Goal: Transaction & Acquisition: Purchase product/service

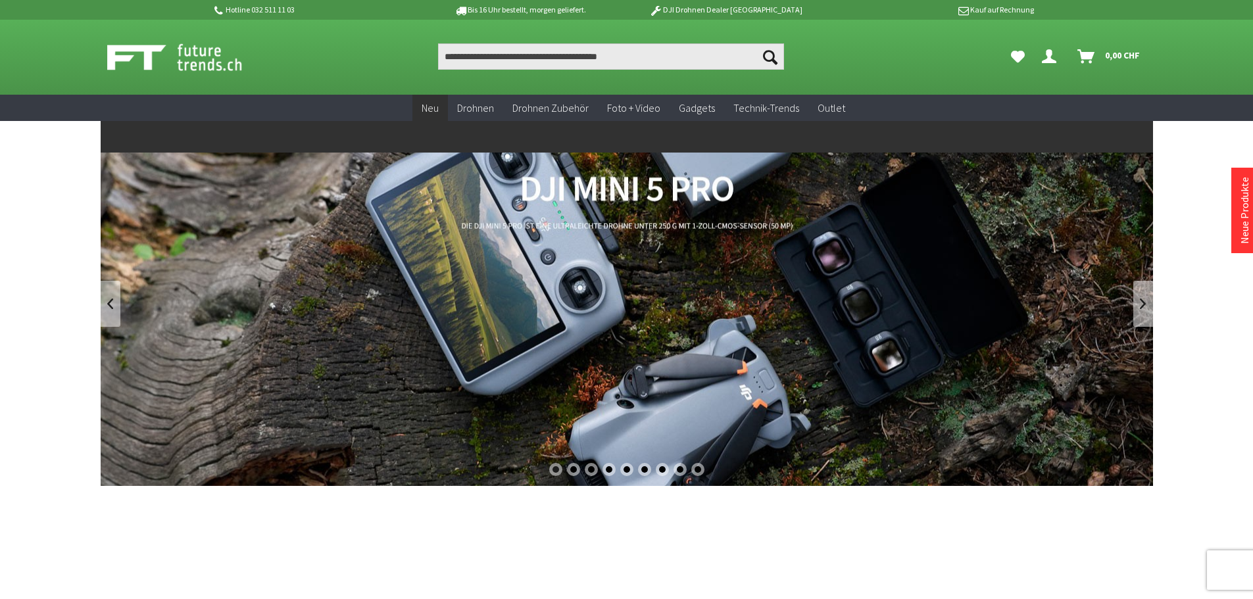
click at [434, 107] on span "Neu" at bounding box center [430, 107] width 17 height 13
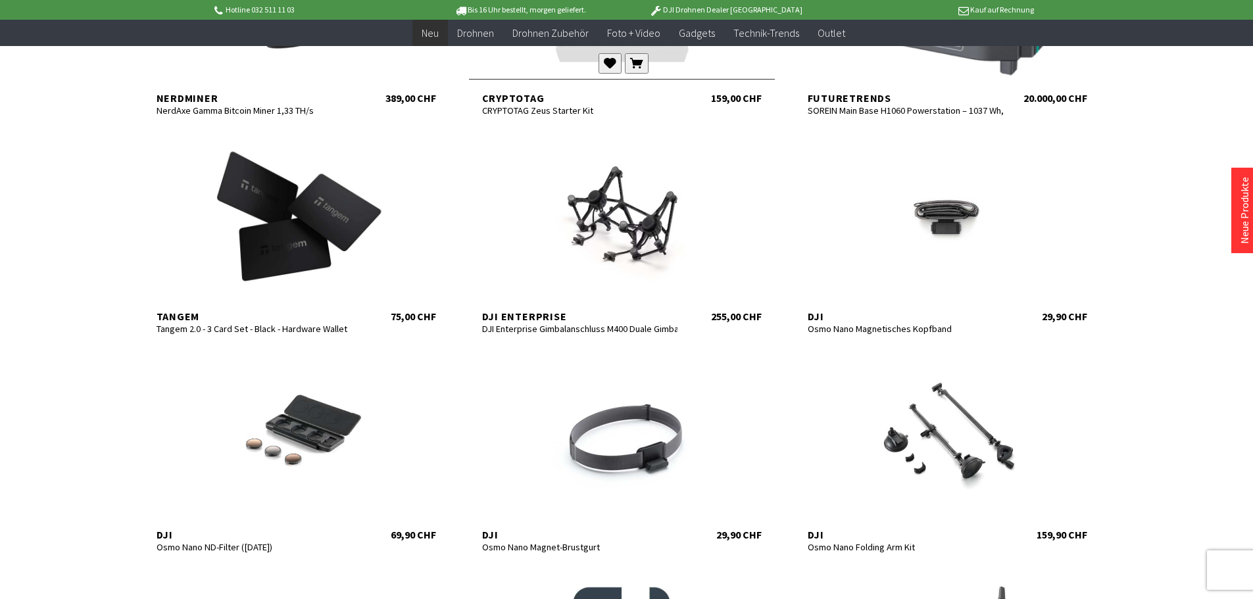
scroll to position [592, 0]
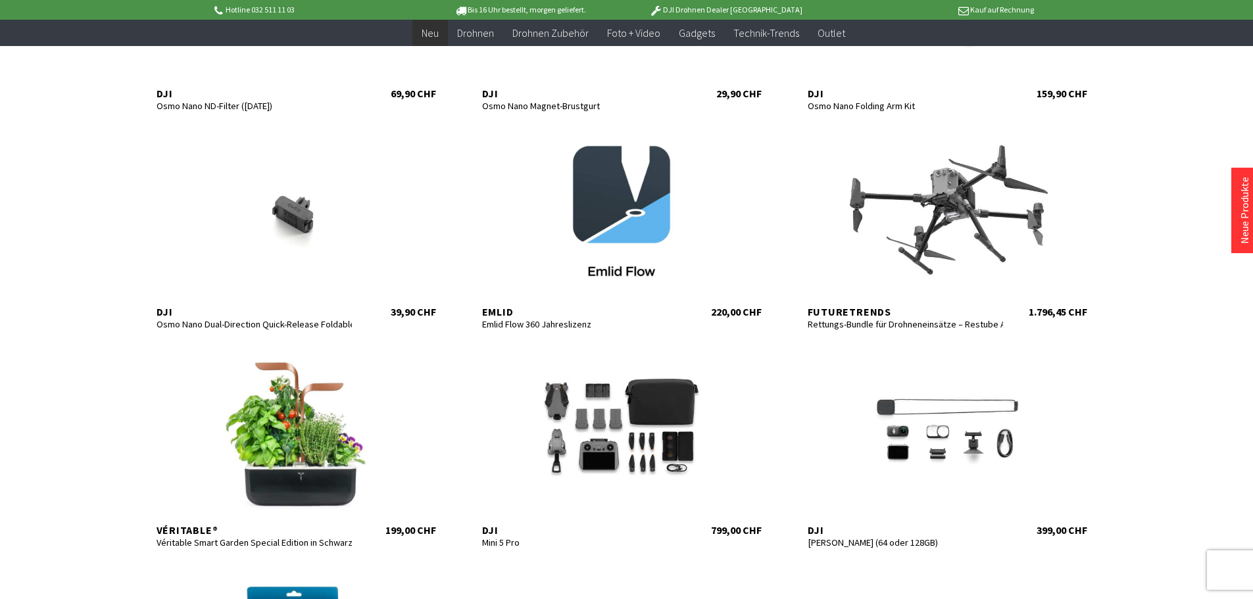
scroll to position [855, 0]
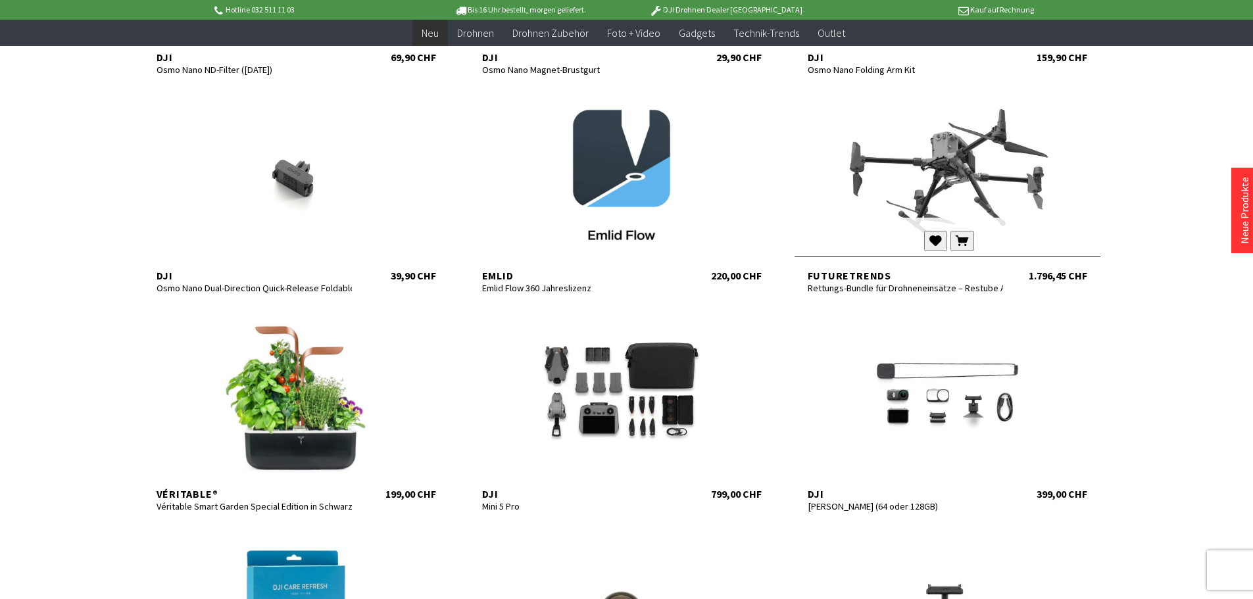
click at [951, 157] on div at bounding box center [948, 177] width 306 height 158
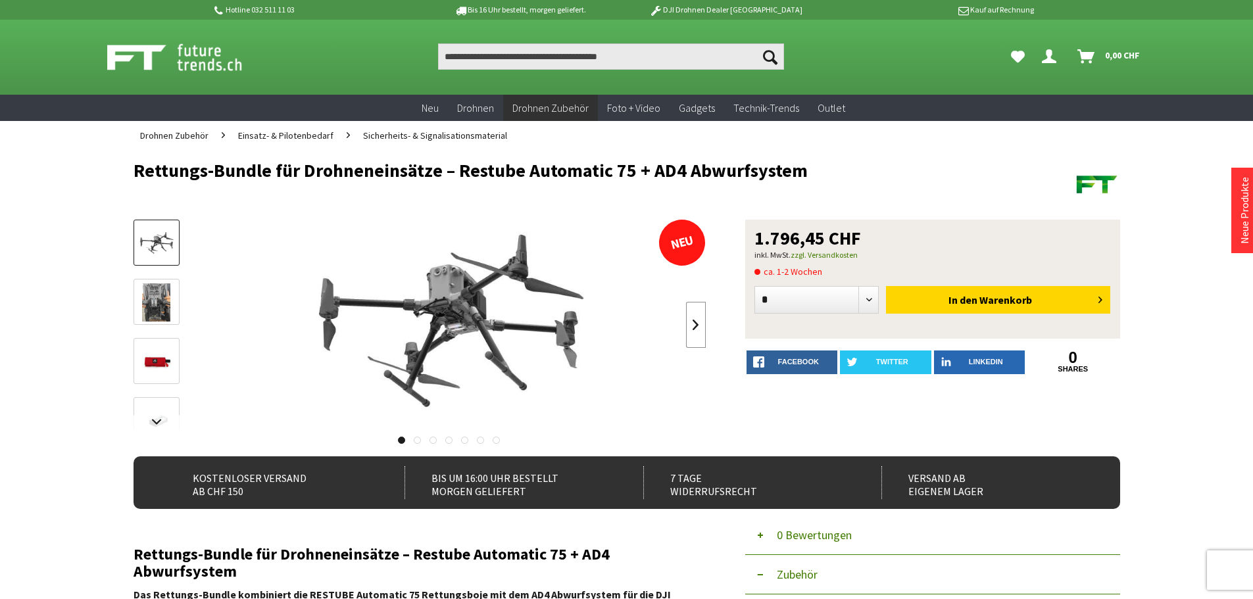
click at [697, 322] on link at bounding box center [696, 325] width 20 height 46
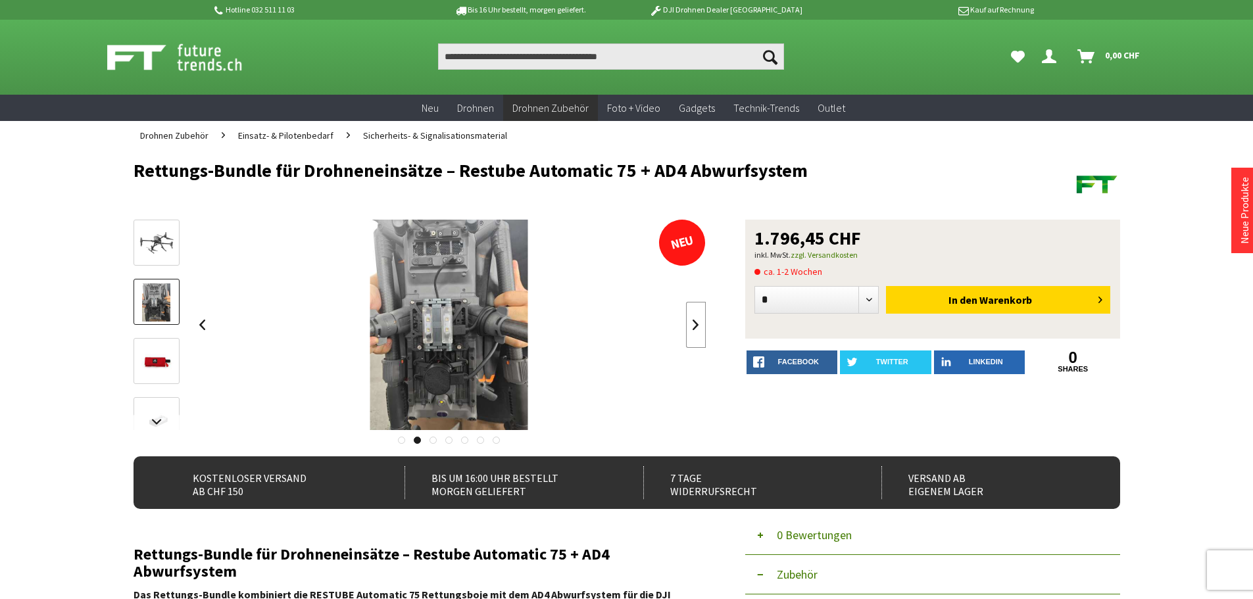
click at [697, 322] on link at bounding box center [696, 325] width 20 height 46
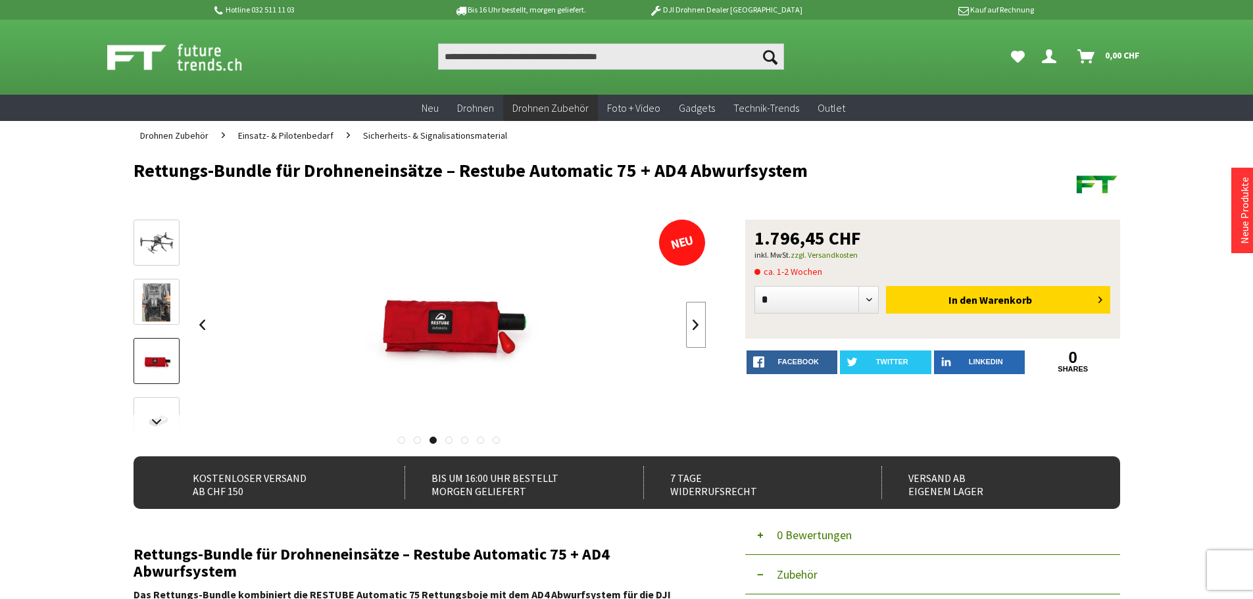
click at [697, 322] on link at bounding box center [696, 325] width 20 height 46
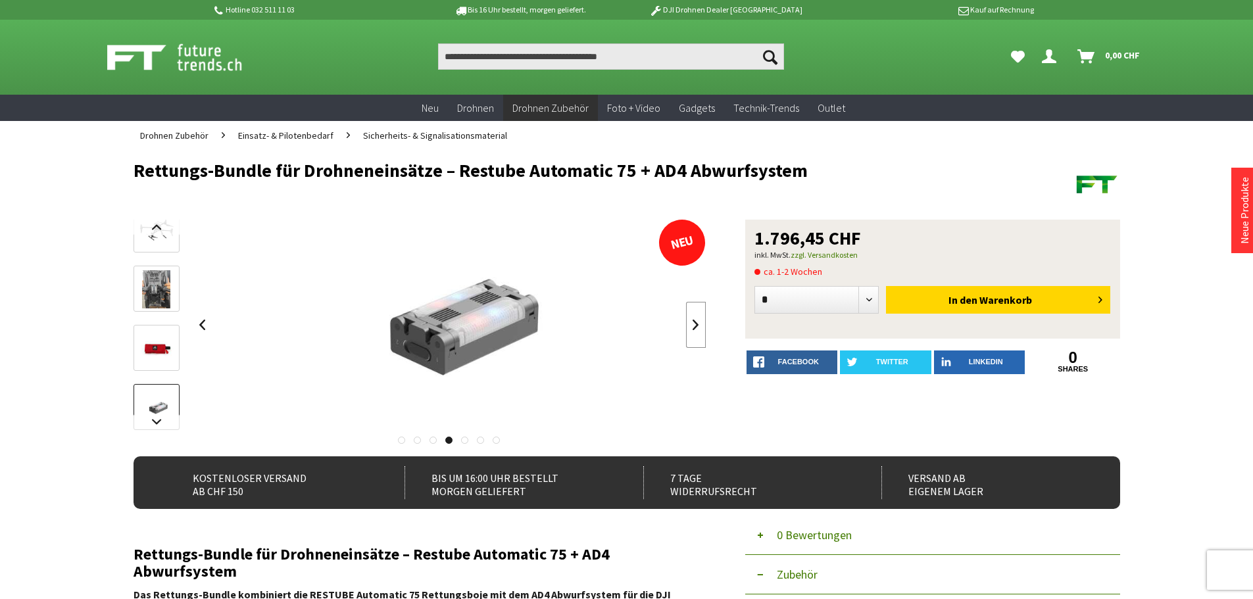
click at [695, 320] on link at bounding box center [696, 325] width 20 height 46
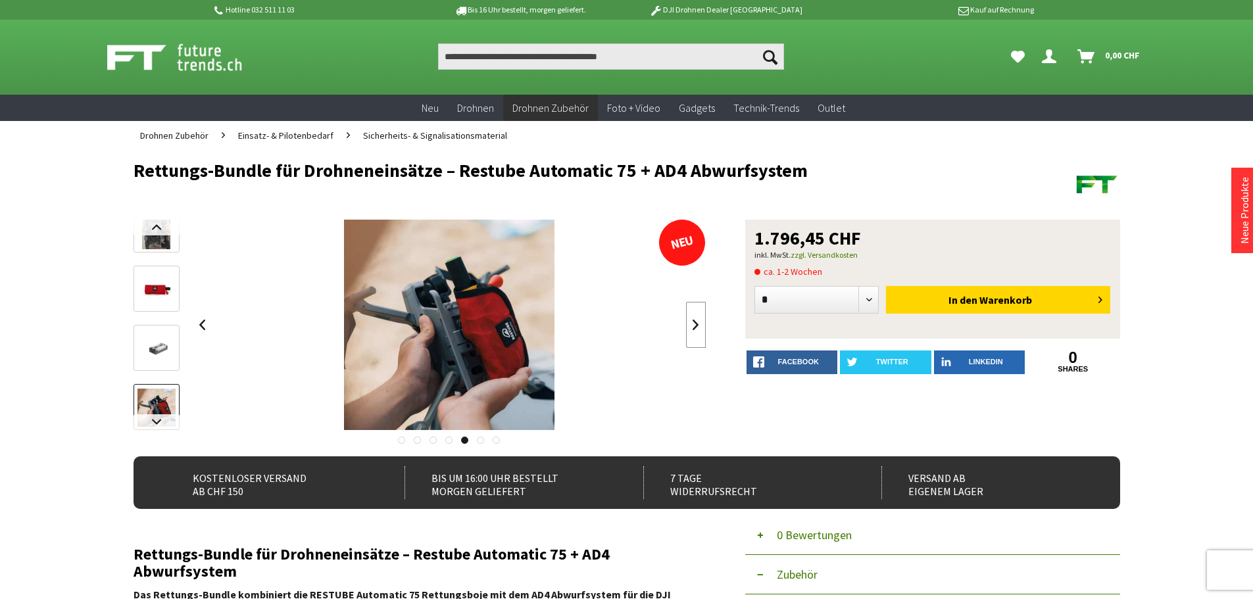
click at [691, 320] on link at bounding box center [696, 325] width 20 height 46
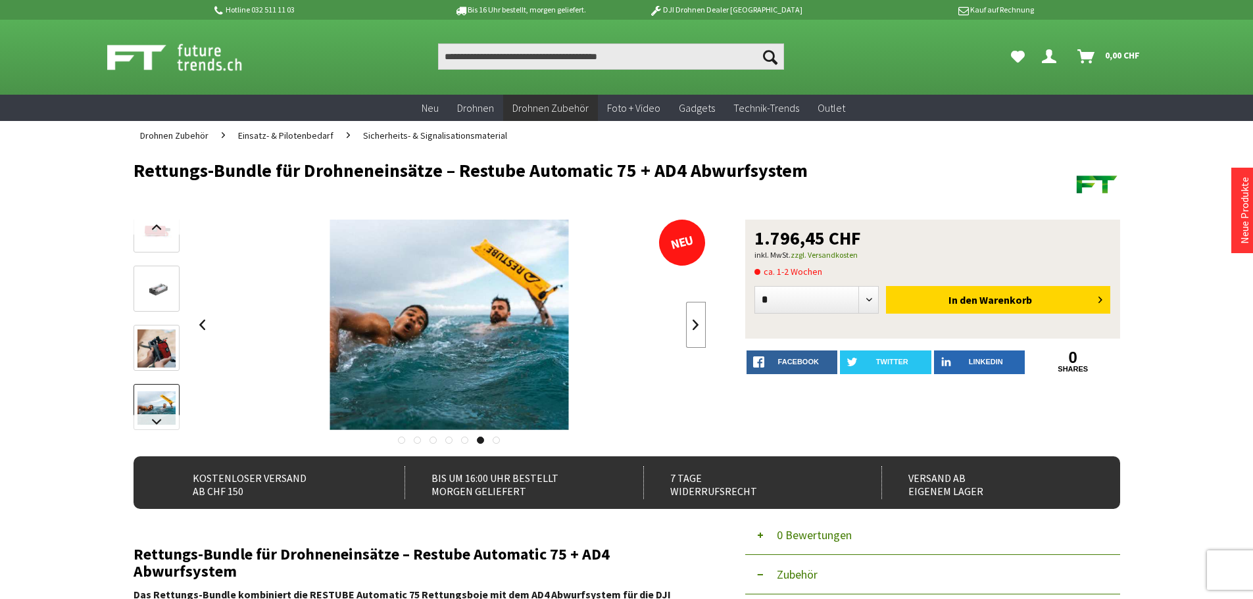
click at [691, 320] on link at bounding box center [696, 325] width 20 height 46
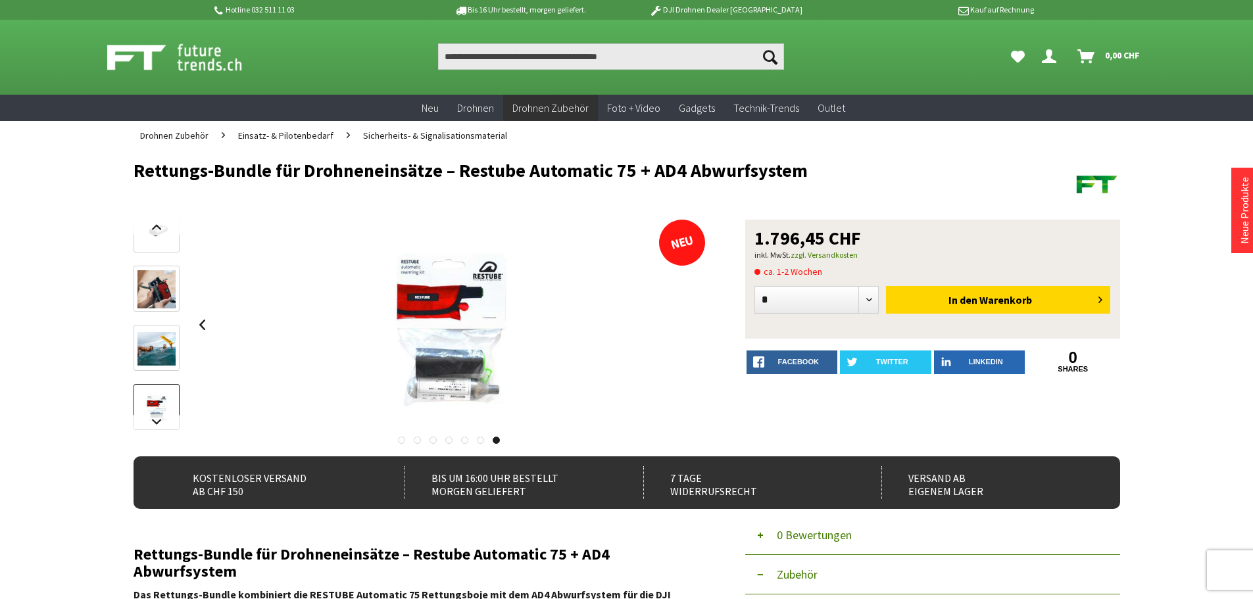
click at [689, 320] on div at bounding box center [450, 325] width 514 height 210
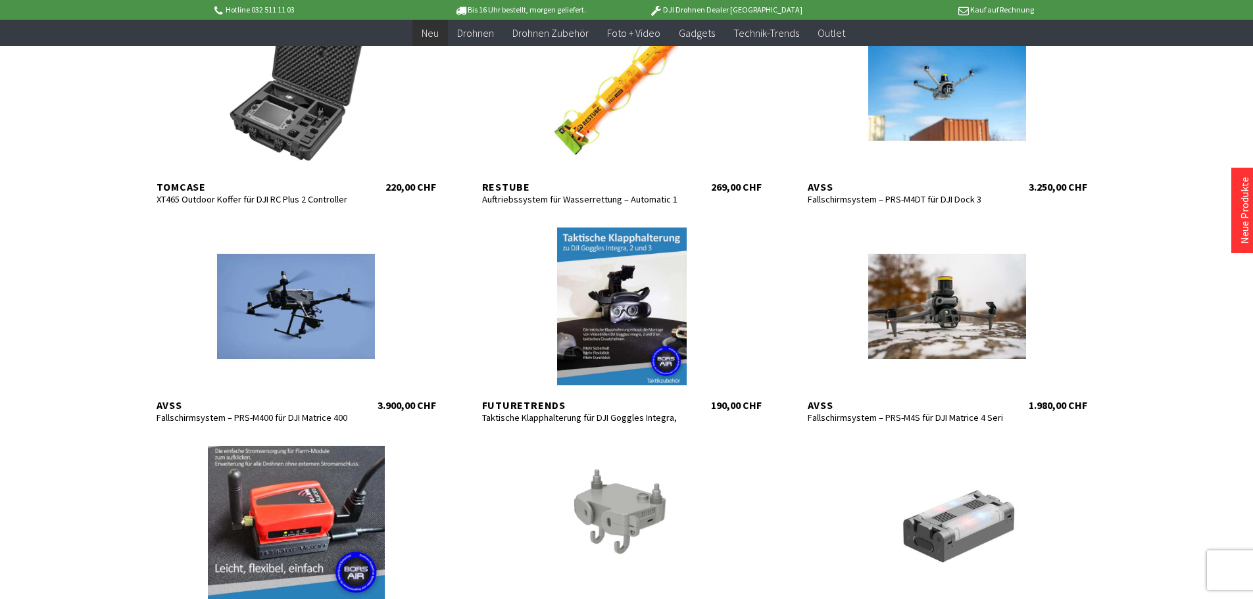
scroll to position [1447, 0]
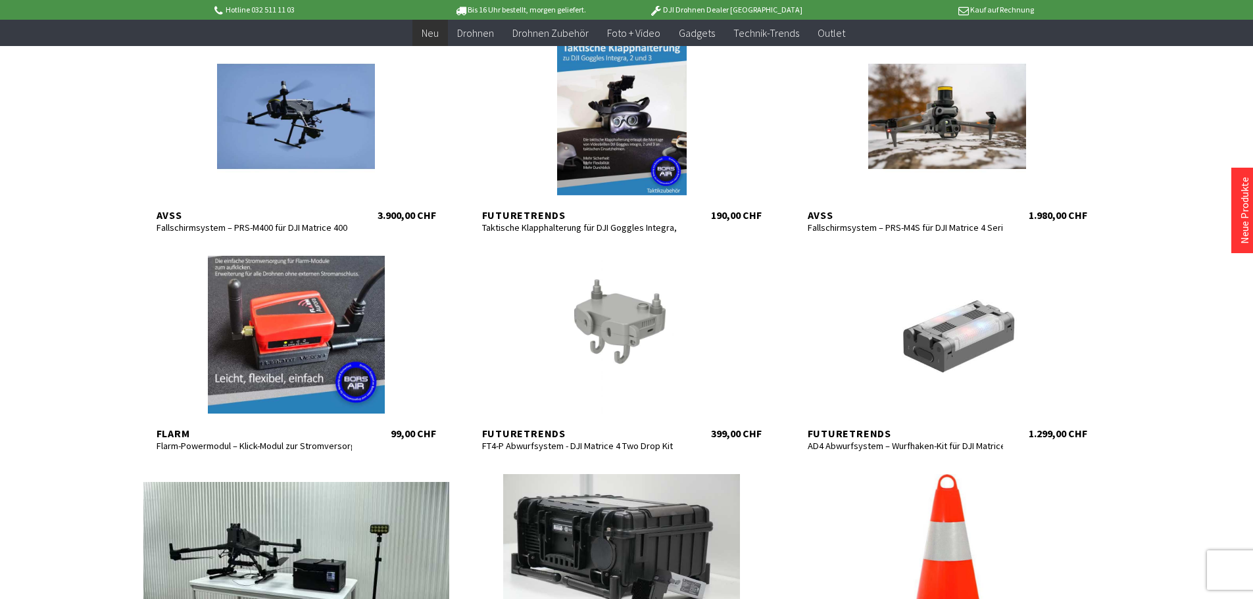
scroll to position [1644, 0]
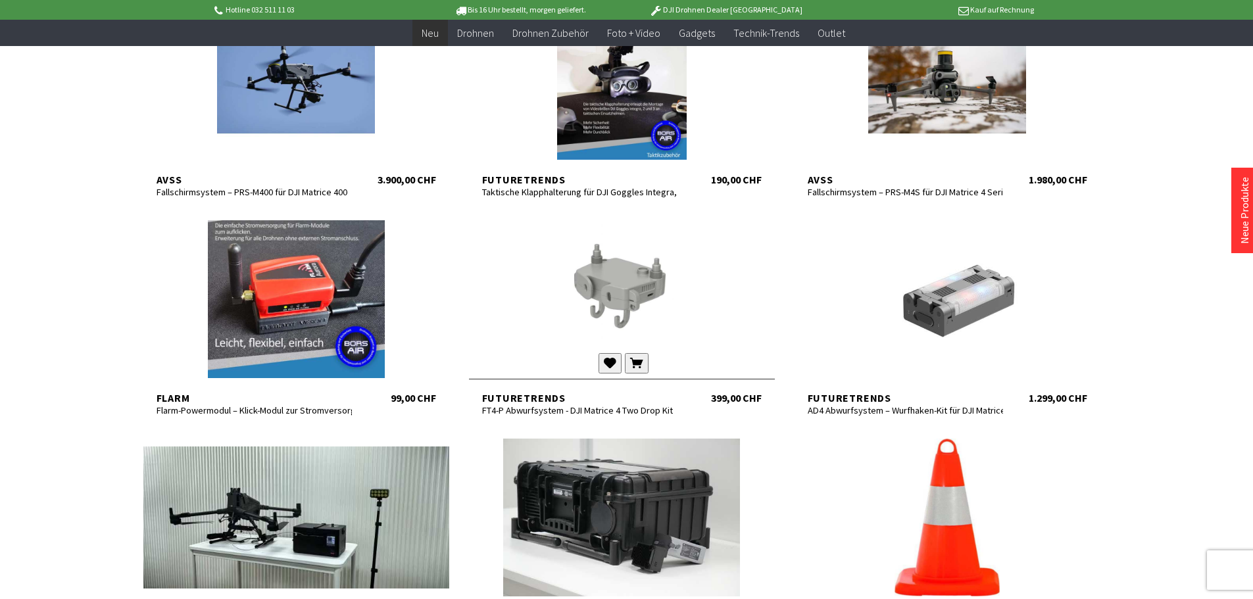
click at [616, 282] on div at bounding box center [622, 299] width 306 height 158
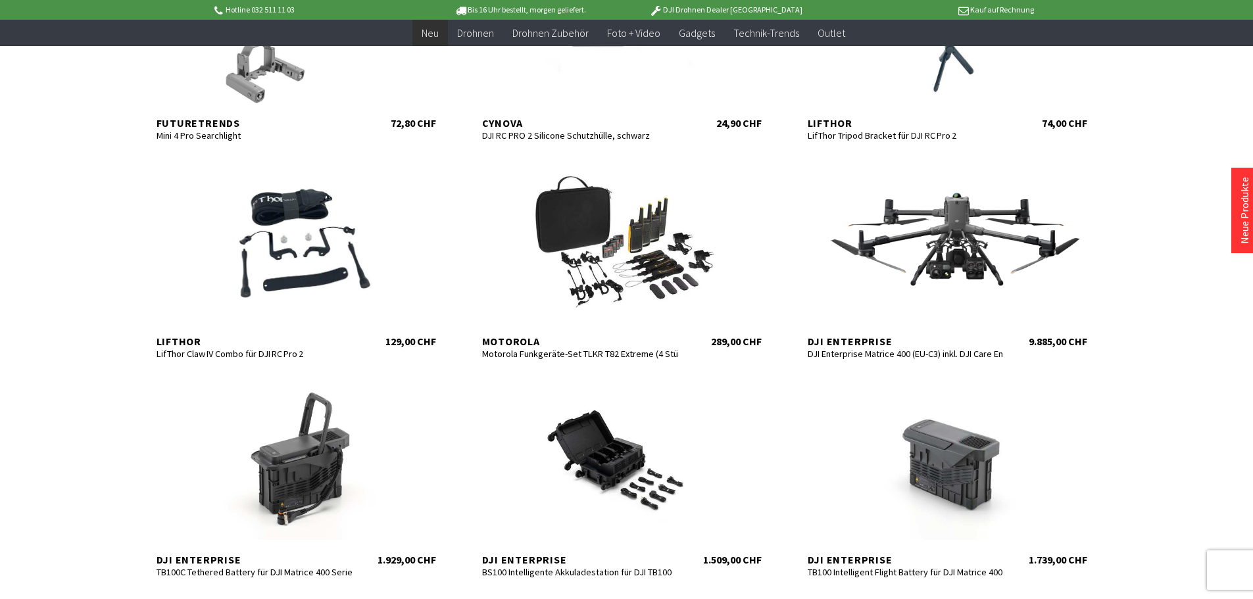
scroll to position [2504, 0]
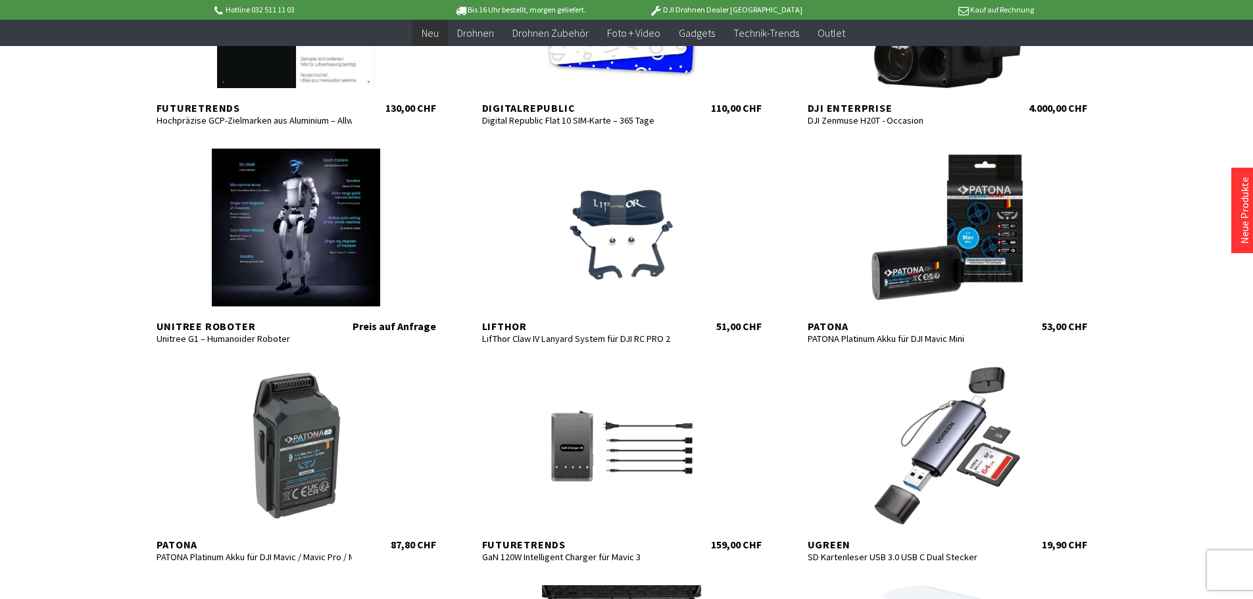
scroll to position [1715, 0]
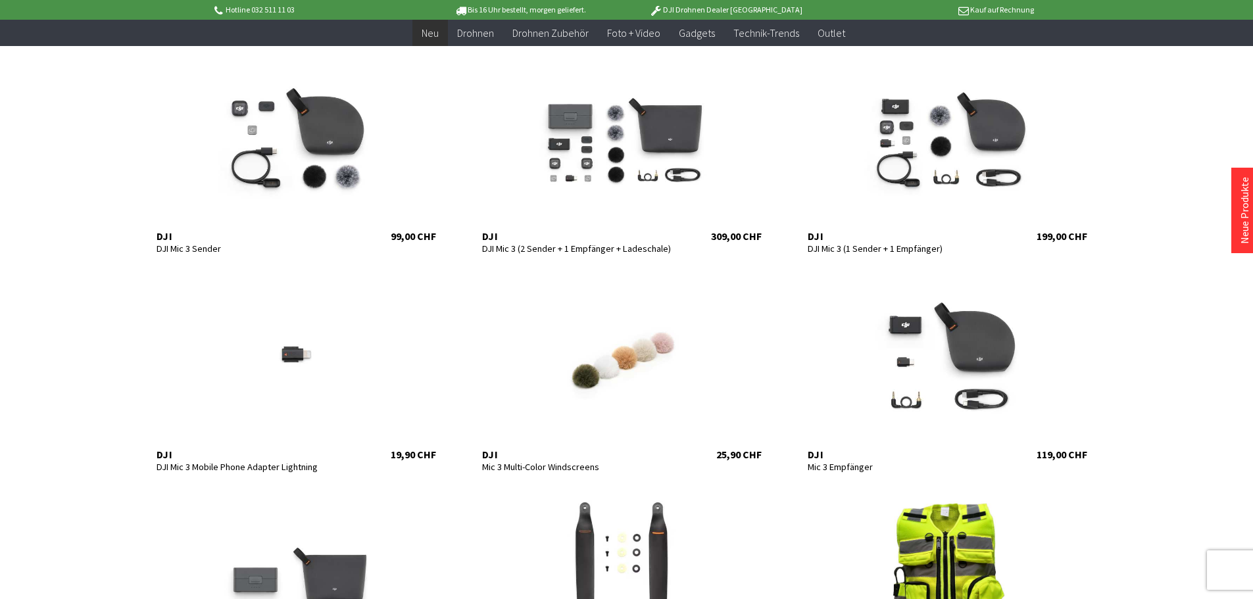
scroll to position [860, 0]
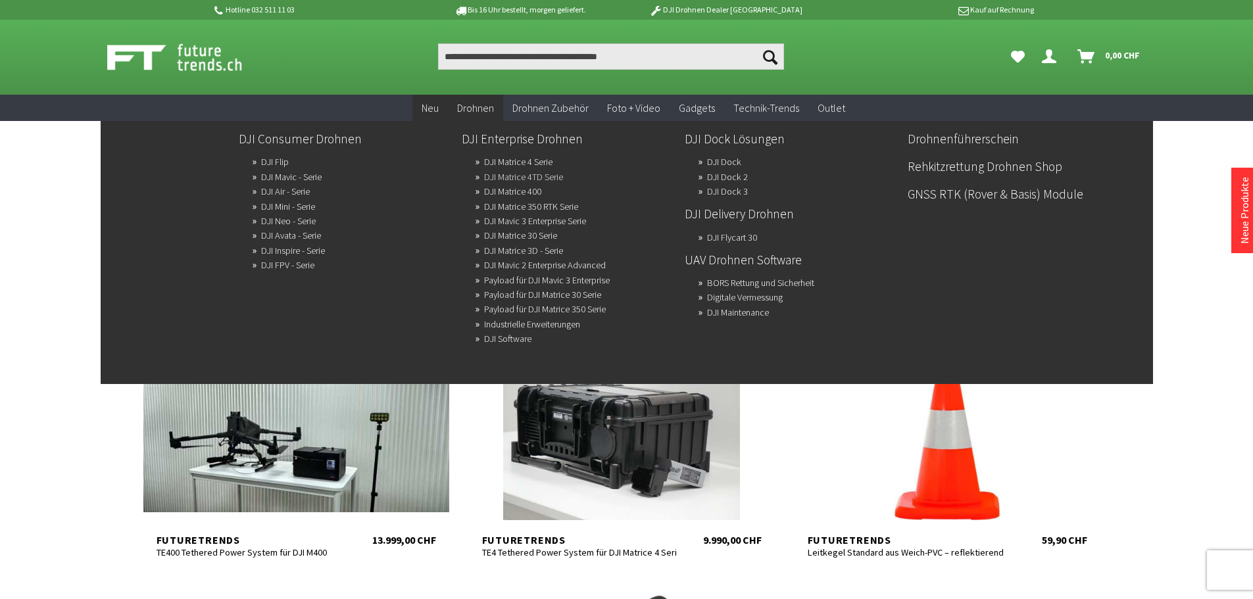
click at [547, 176] on link "DJI Matrice 4TD Serie" at bounding box center [523, 177] width 79 height 18
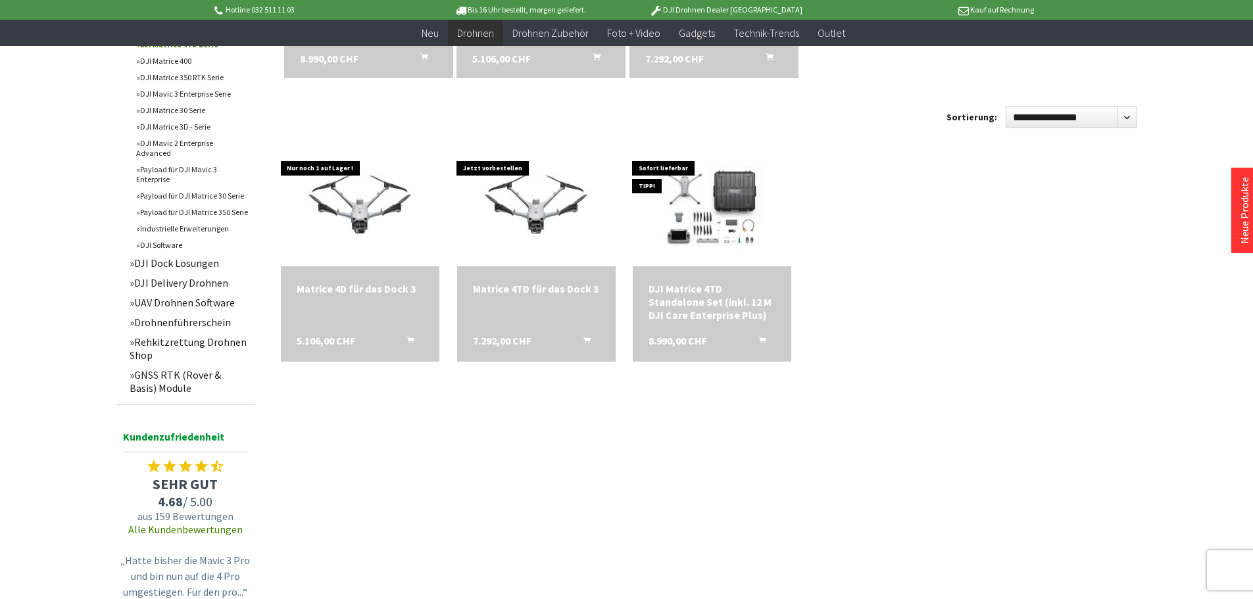
scroll to position [513, 0]
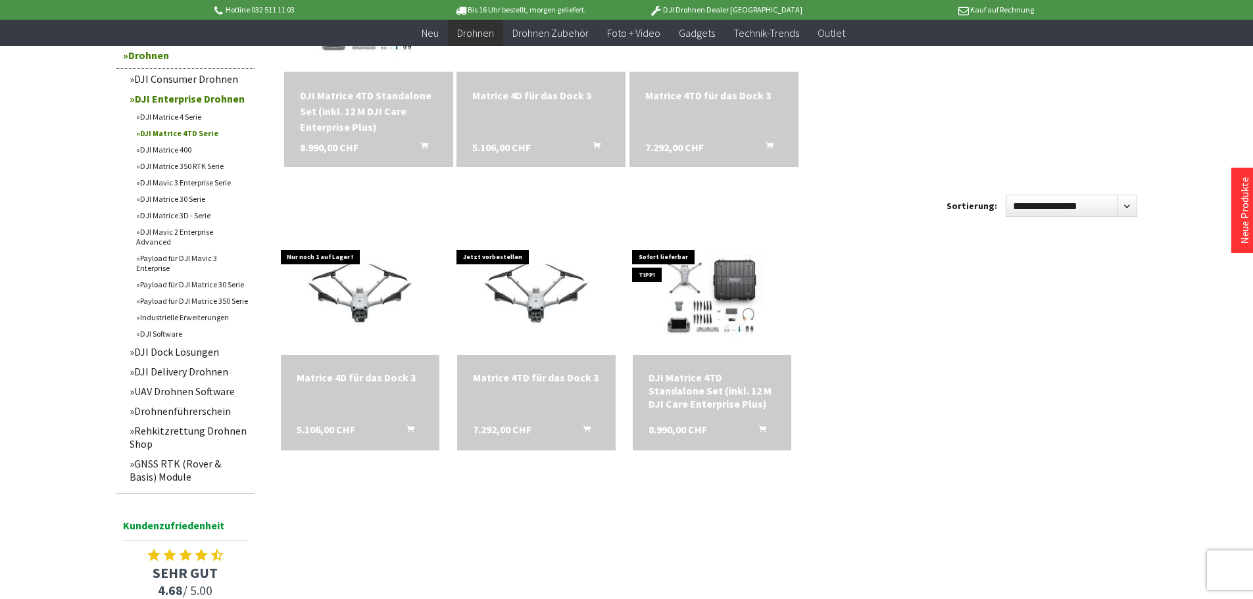
click at [193, 421] on link "Rehkitzrettung Drohnen Shop" at bounding box center [189, 437] width 132 height 33
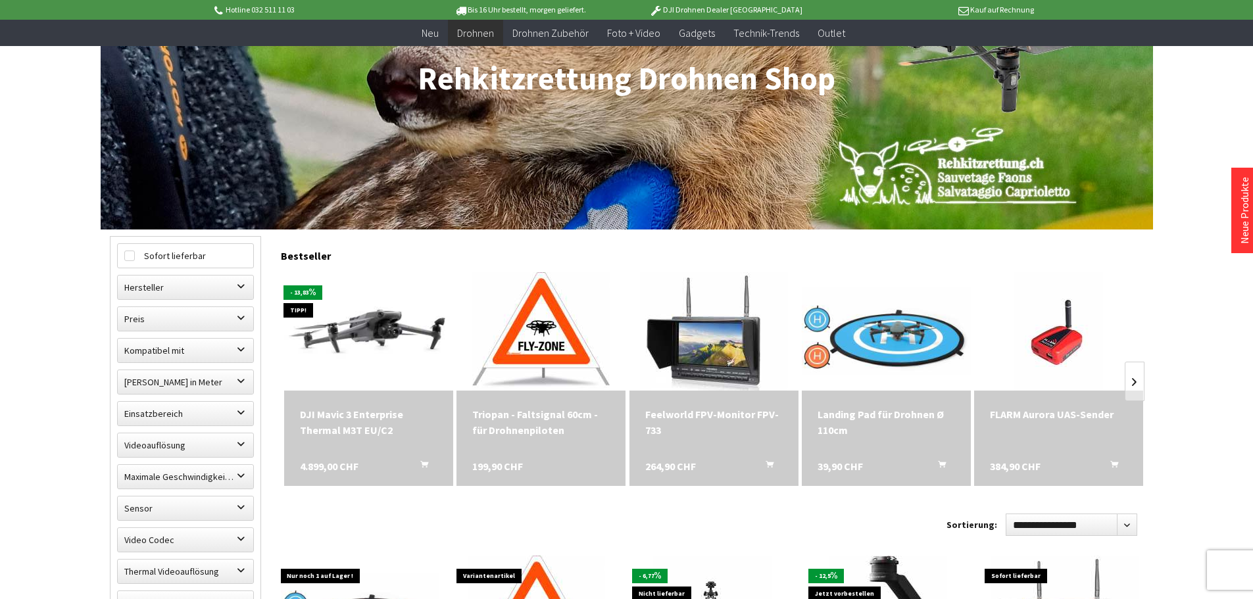
scroll to position [263, 0]
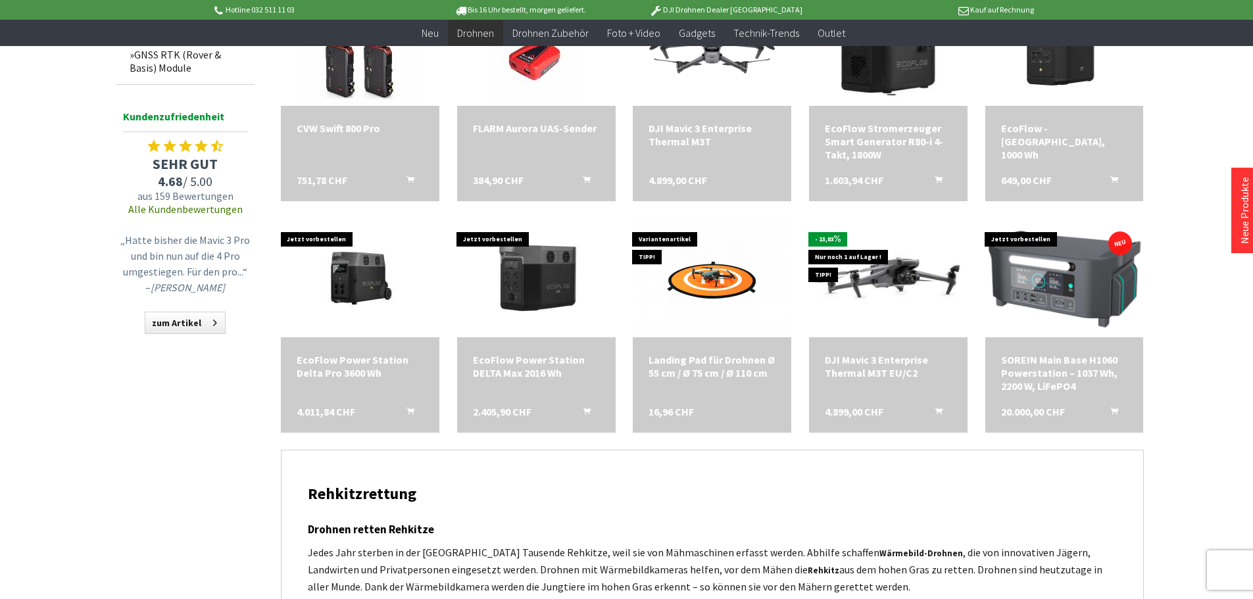
scroll to position [1381, 0]
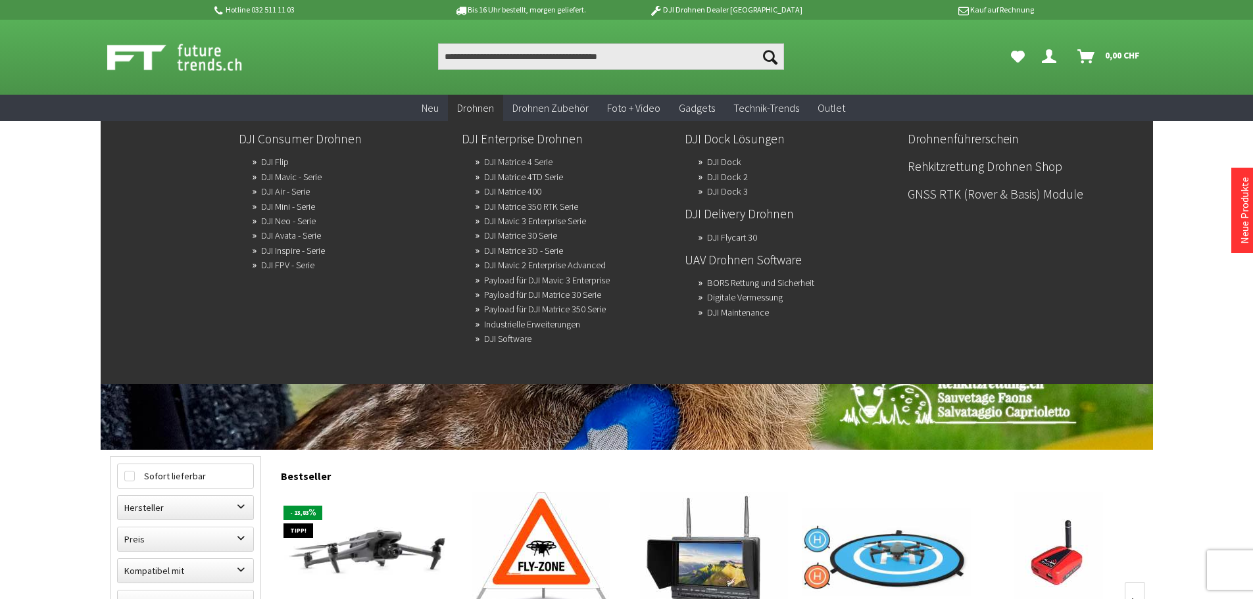
click at [536, 159] on link "DJI Matrice 4 Serie" at bounding box center [518, 162] width 68 height 18
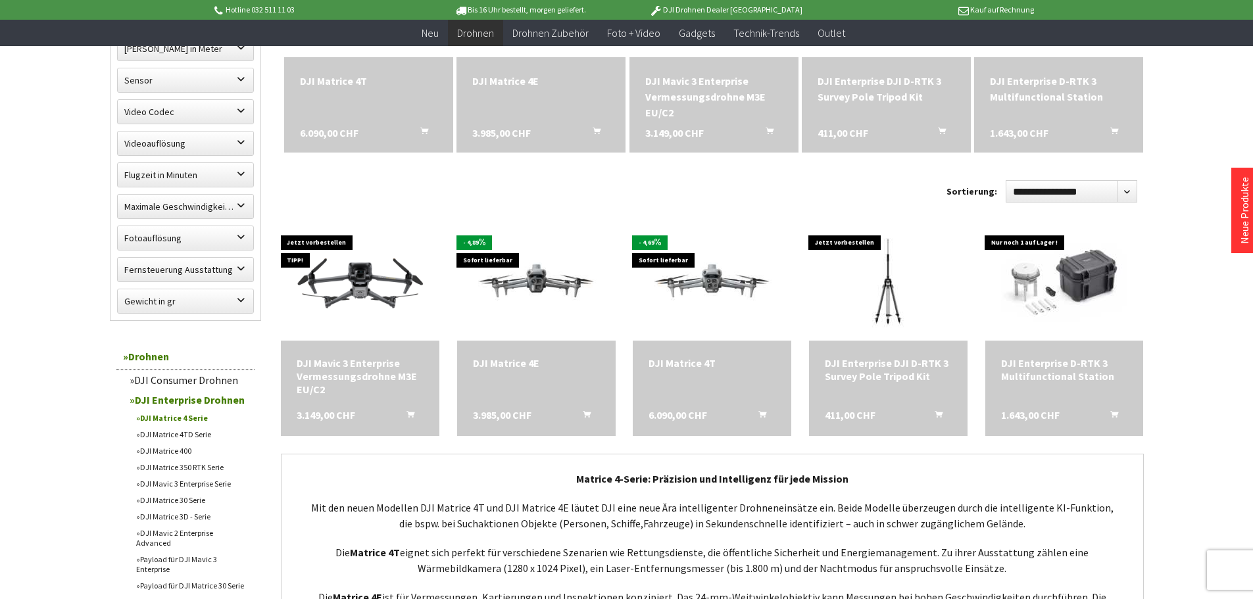
scroll to position [526, 0]
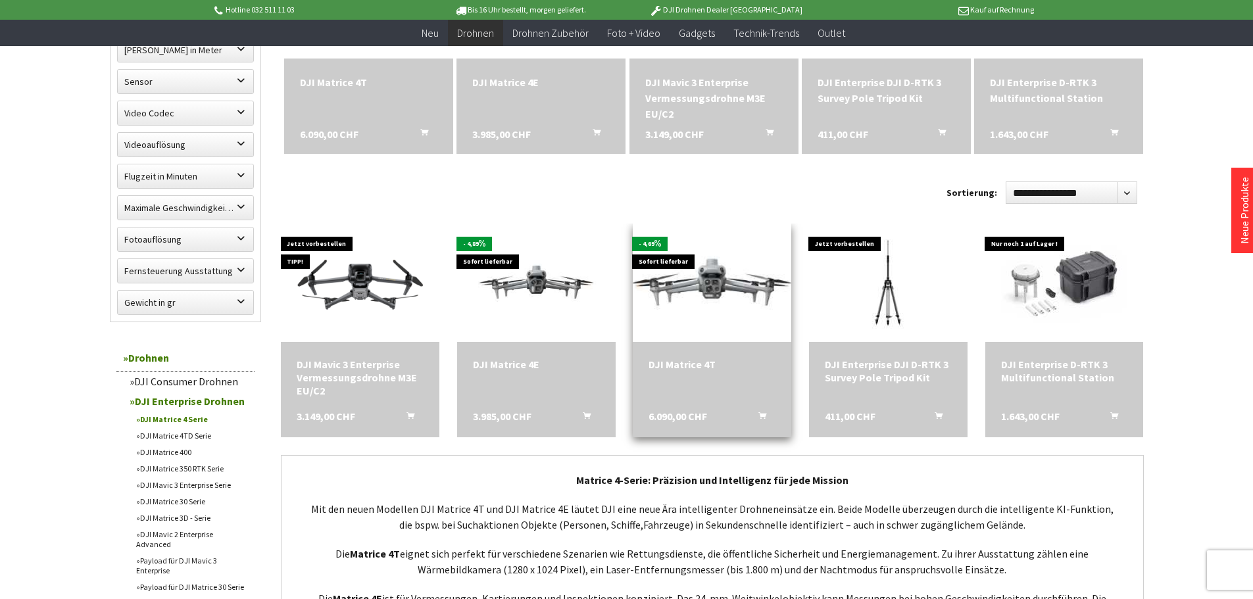
click at [715, 279] on img at bounding box center [712, 282] width 222 height 125
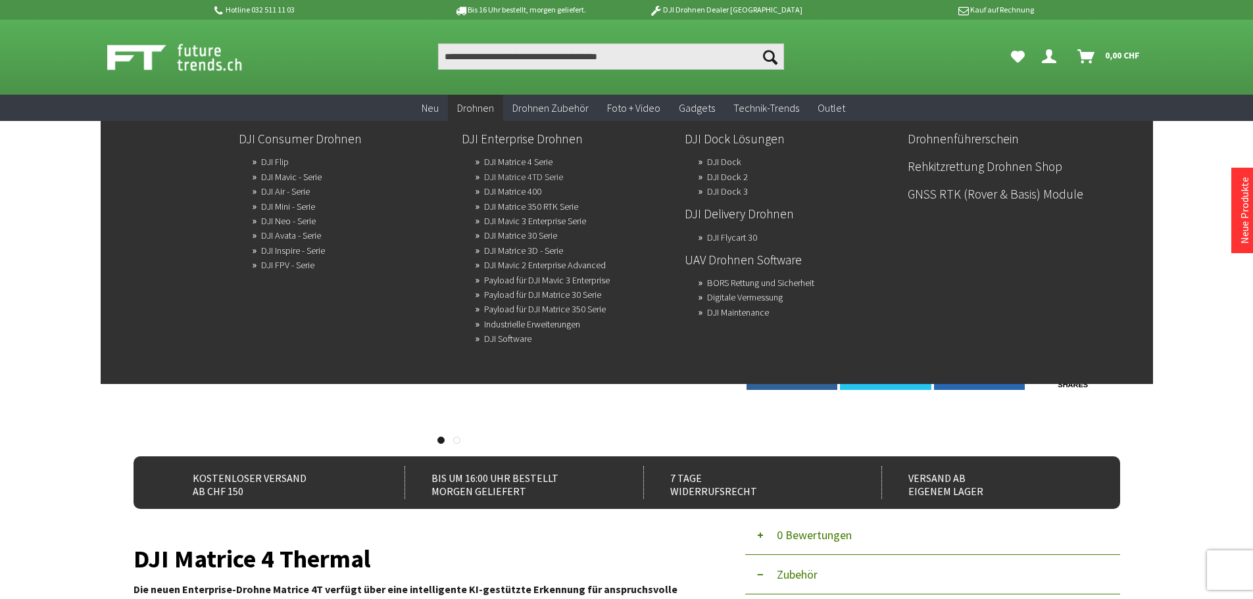
click at [512, 176] on link "DJI Matrice 4TD Serie" at bounding box center [523, 177] width 79 height 18
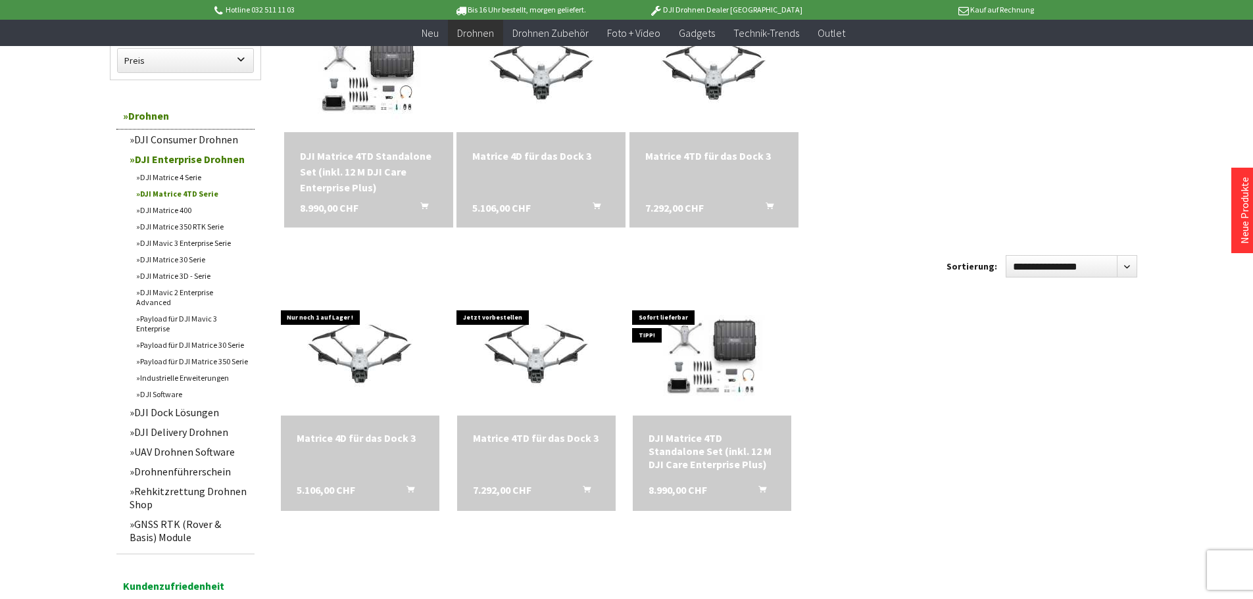
scroll to position [460, 0]
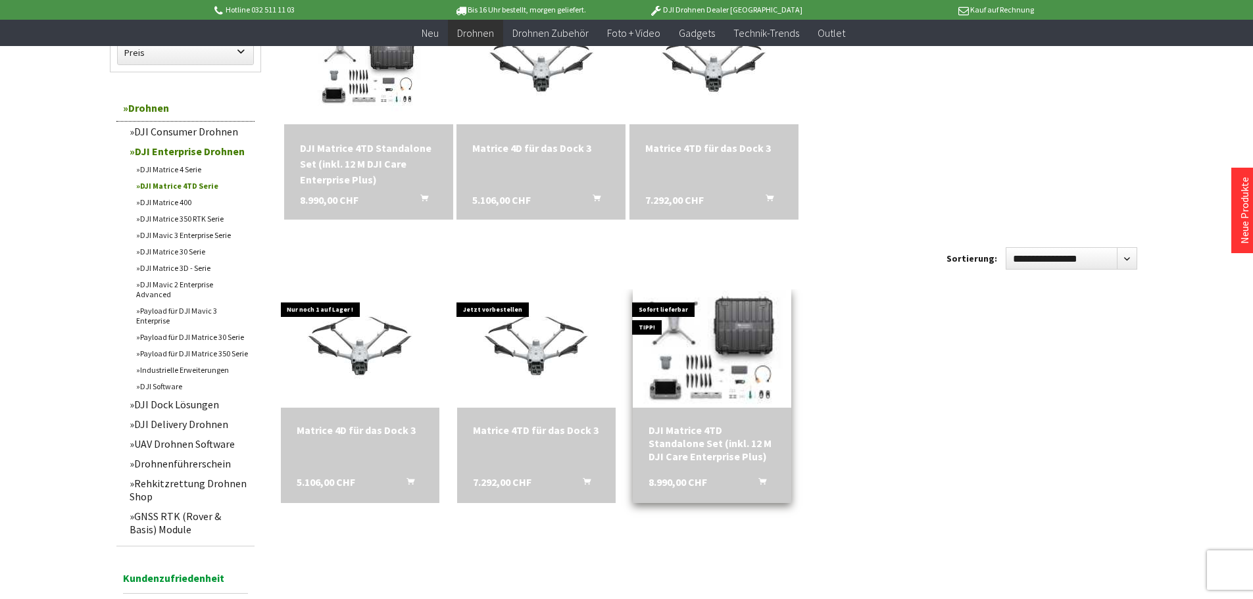
click at [693, 345] on img at bounding box center [712, 349] width 222 height 160
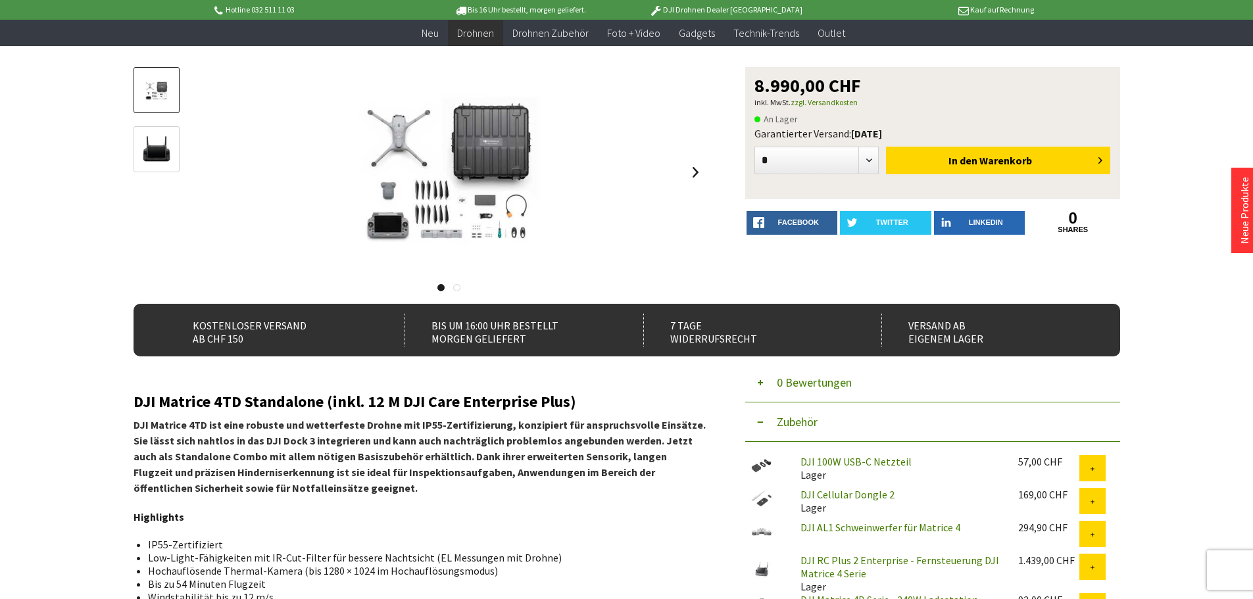
scroll to position [132, 0]
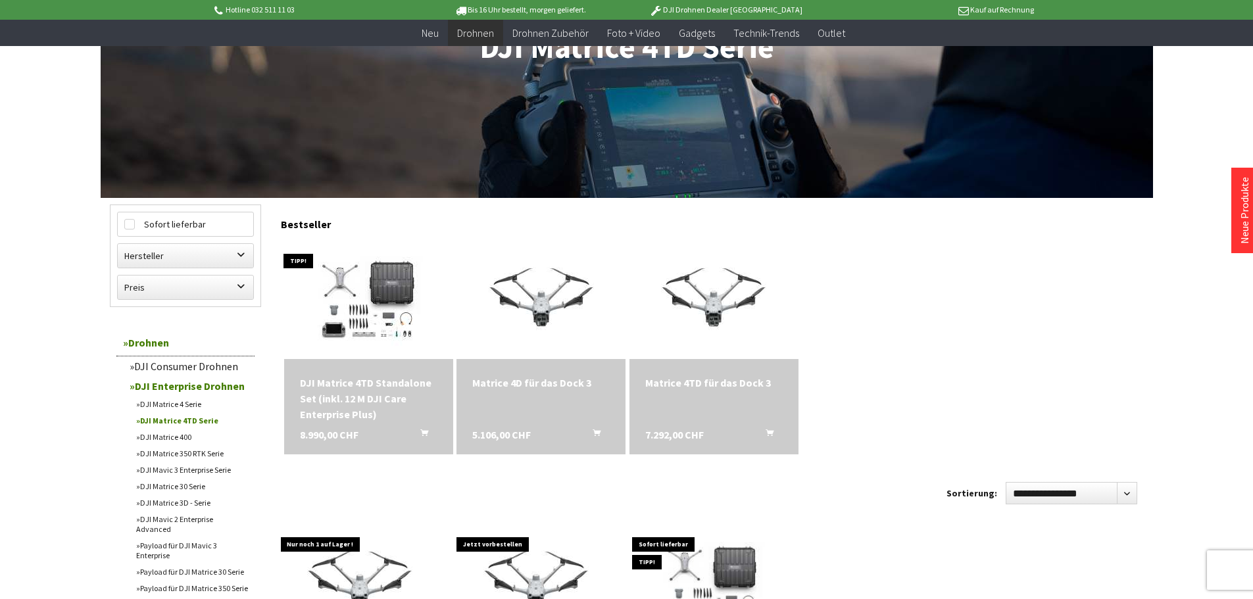
scroll to position [224, 0]
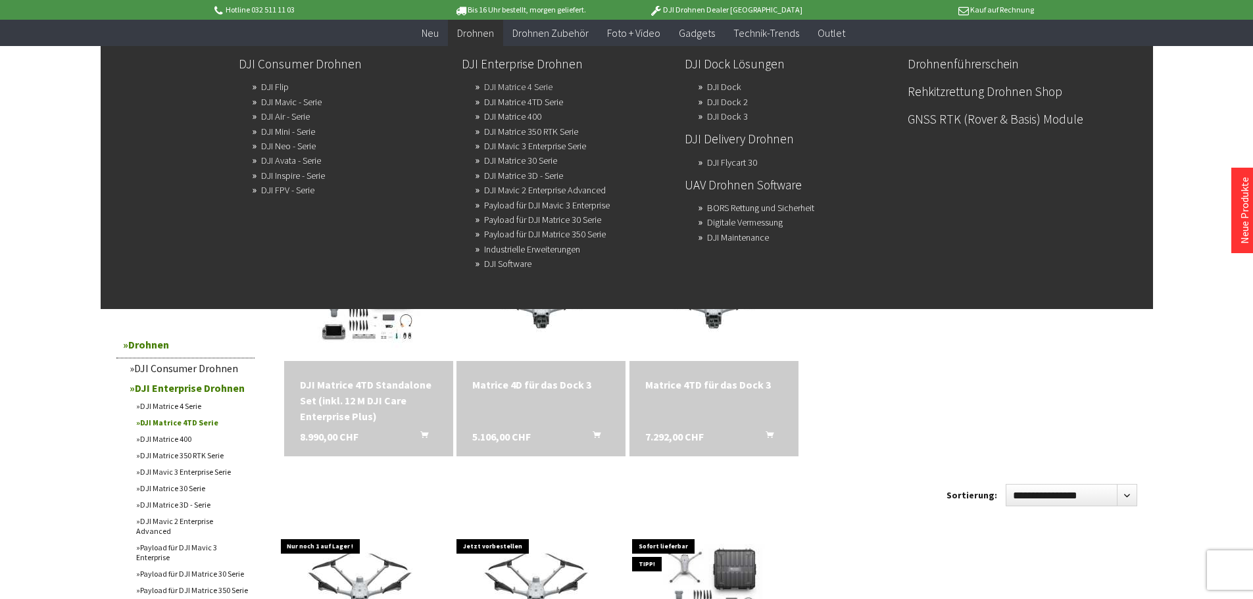
click at [508, 82] on link "DJI Matrice 4 Serie" at bounding box center [518, 87] width 68 height 18
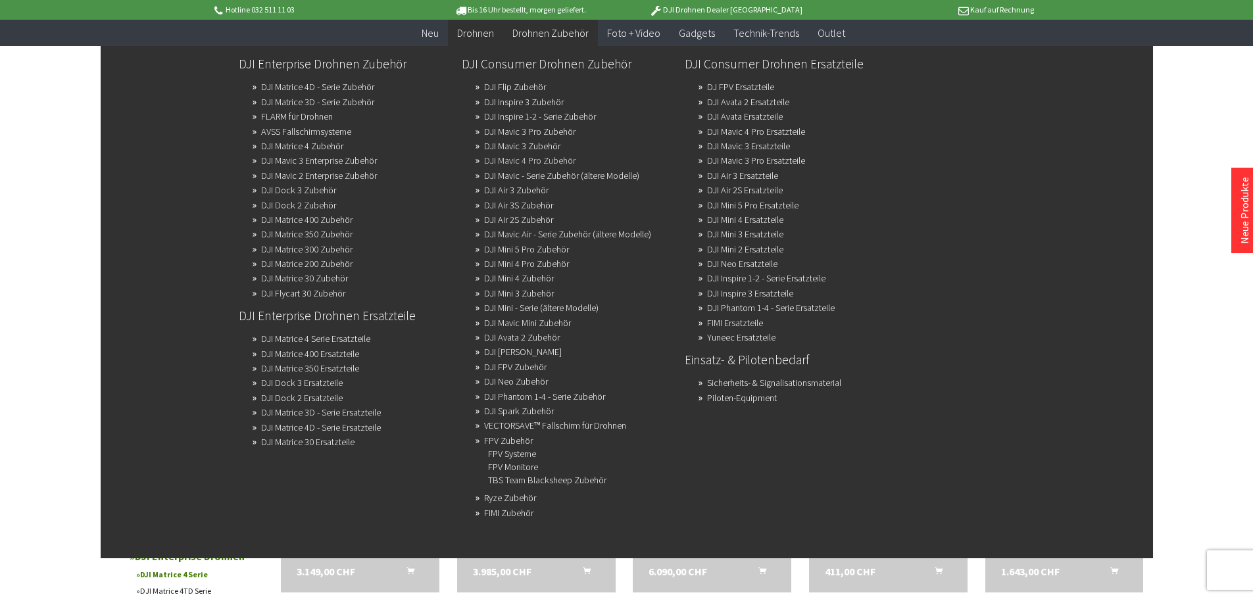
scroll to position [395, 0]
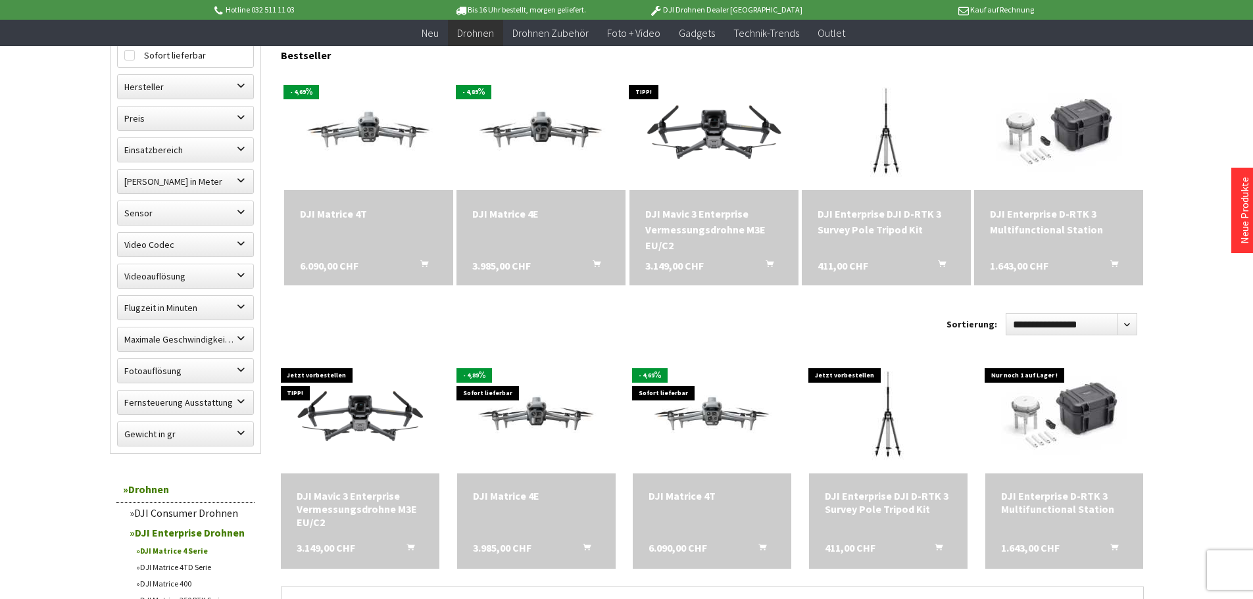
click at [326, 214] on div "DJI Matrice 4T" at bounding box center [368, 214] width 137 height 16
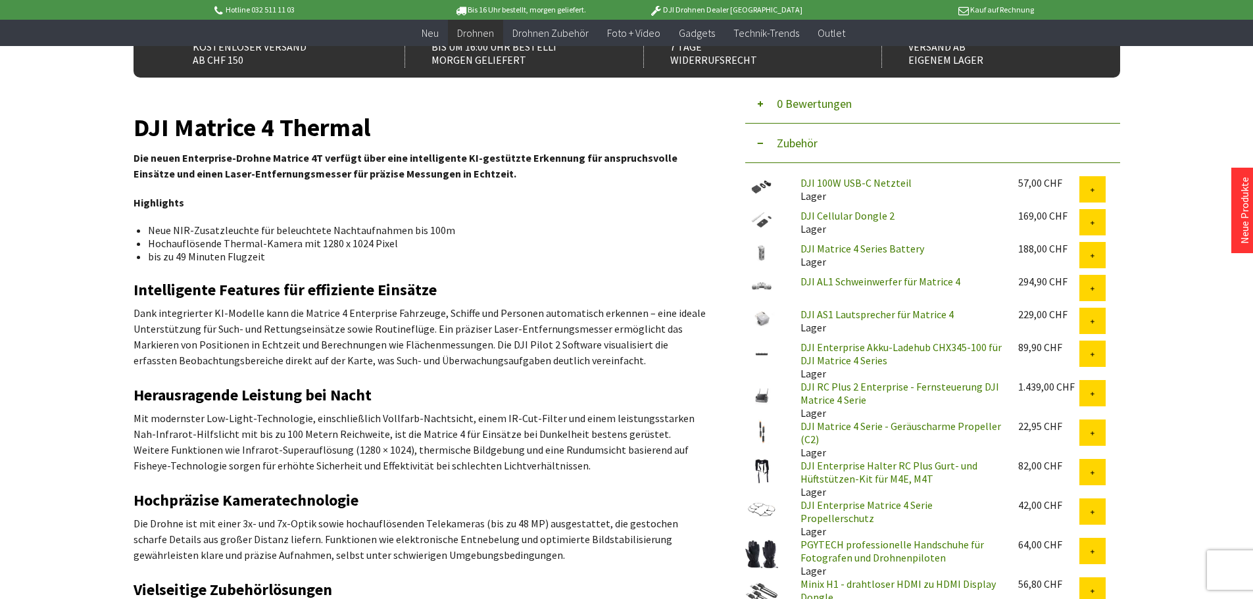
scroll to position [395, 0]
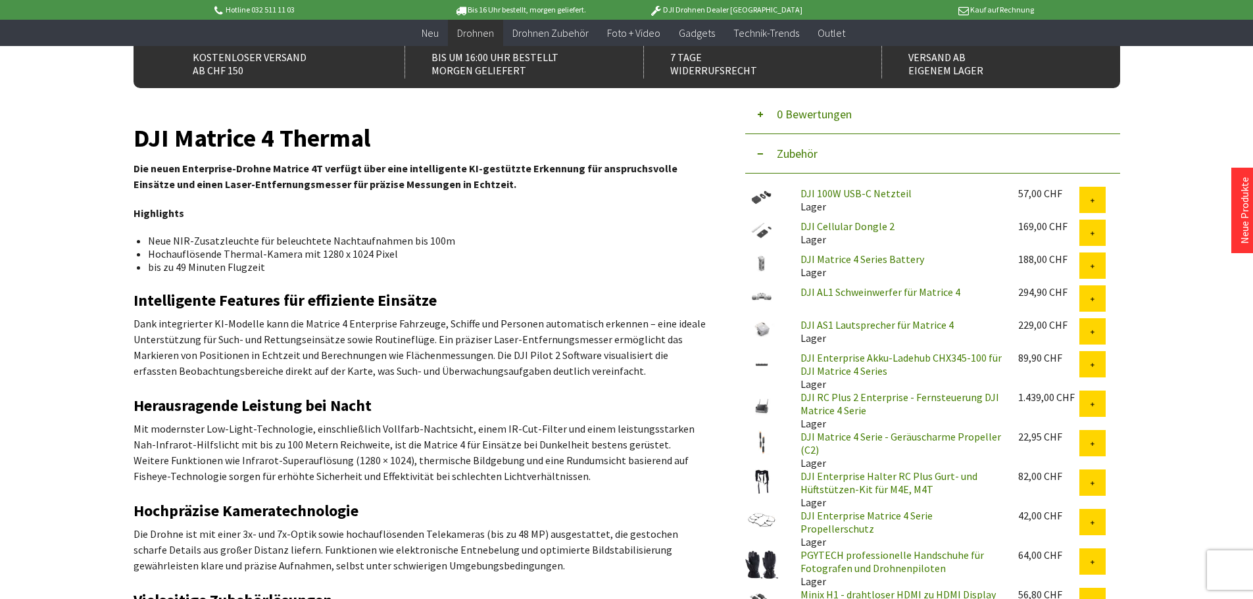
click at [810, 227] on link "DJI Cellular Dongle 2" at bounding box center [847, 226] width 94 height 13
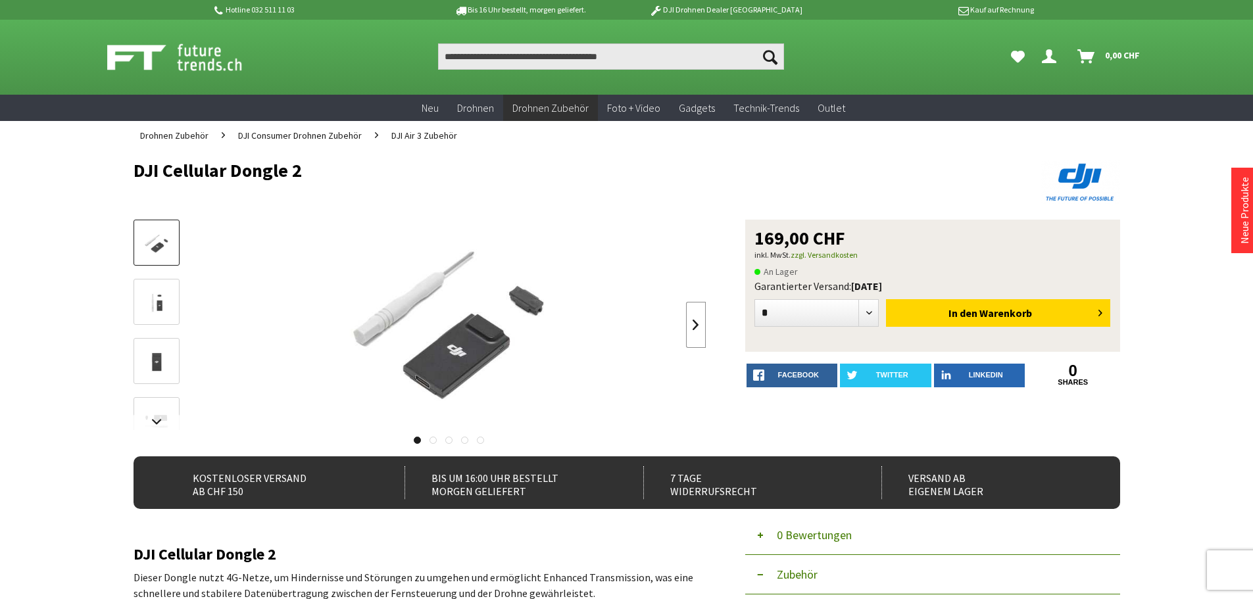
click at [697, 317] on link at bounding box center [696, 325] width 20 height 46
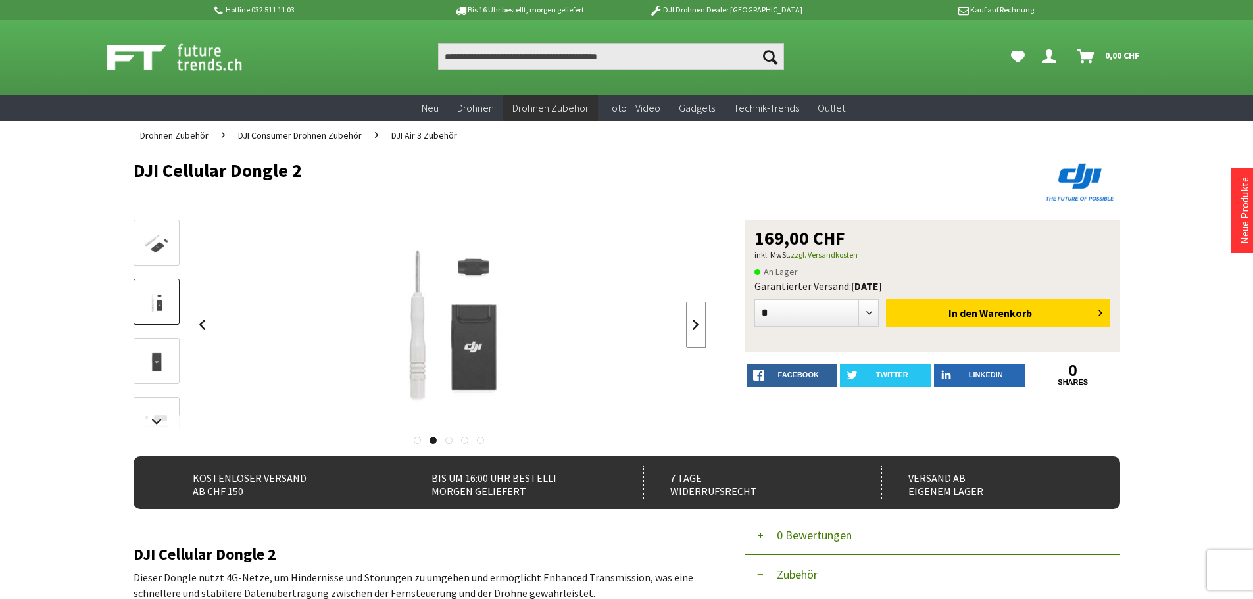
click at [697, 317] on link at bounding box center [696, 325] width 20 height 46
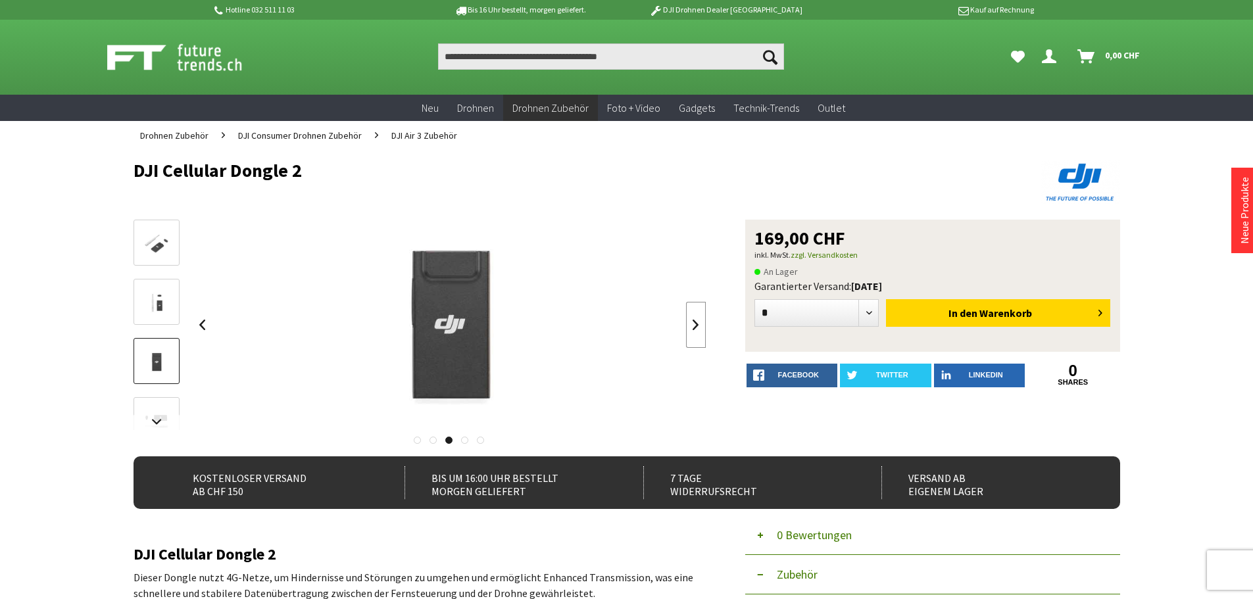
click at [697, 317] on link at bounding box center [696, 325] width 20 height 46
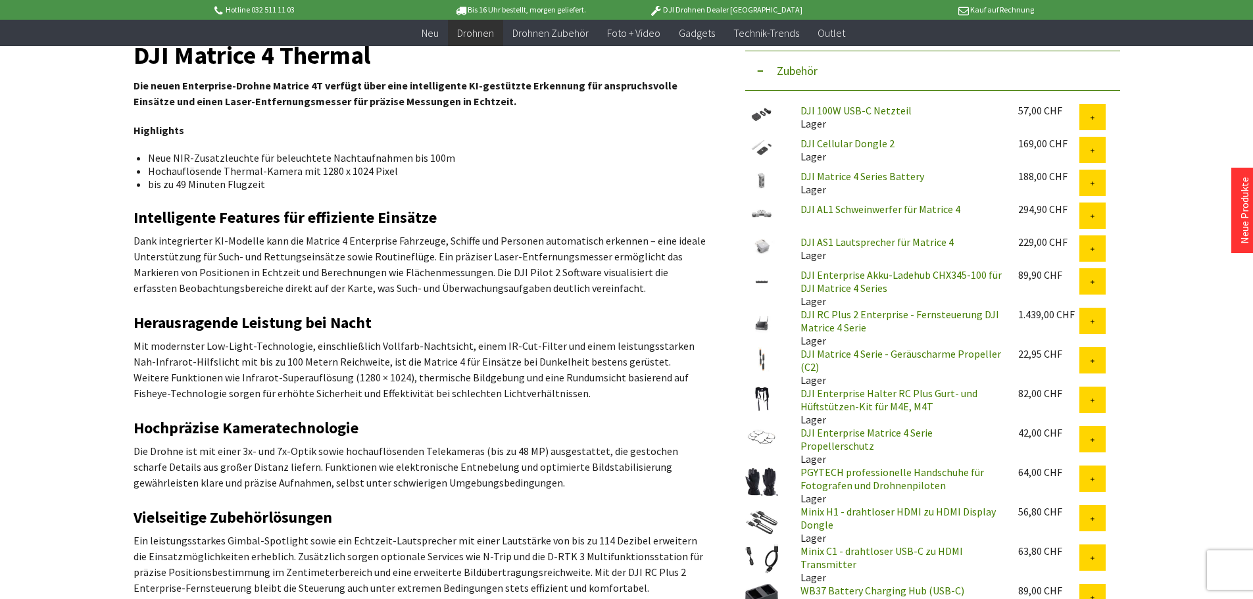
scroll to position [329, 0]
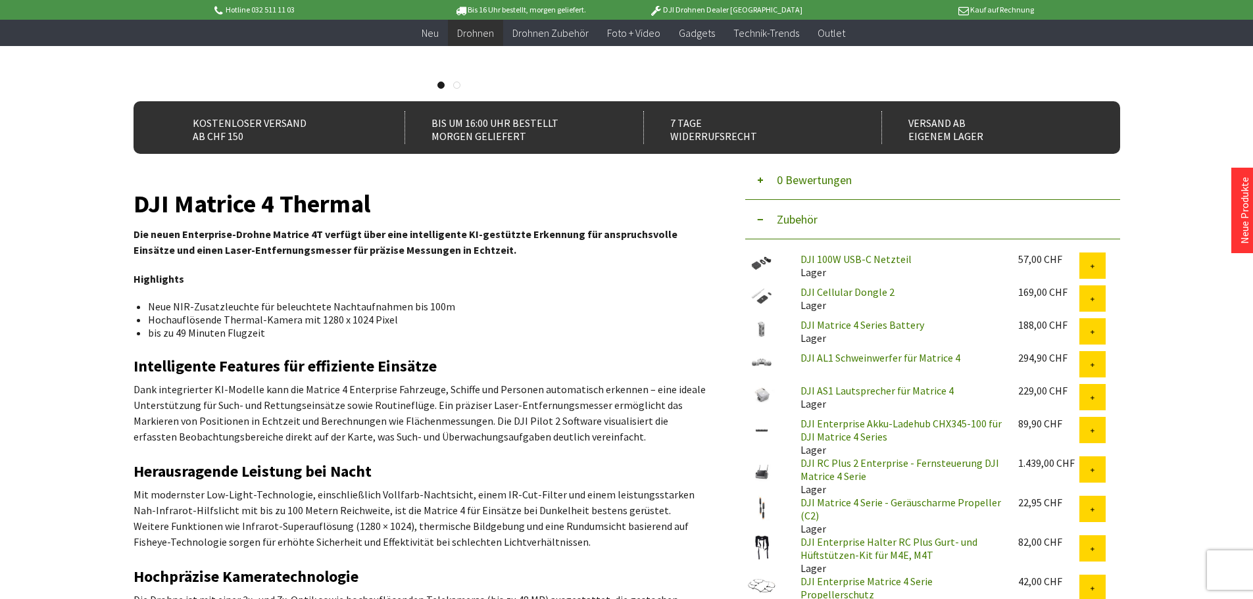
click at [820, 325] on link "DJI Matrice 4 Series Battery" at bounding box center [862, 324] width 124 height 13
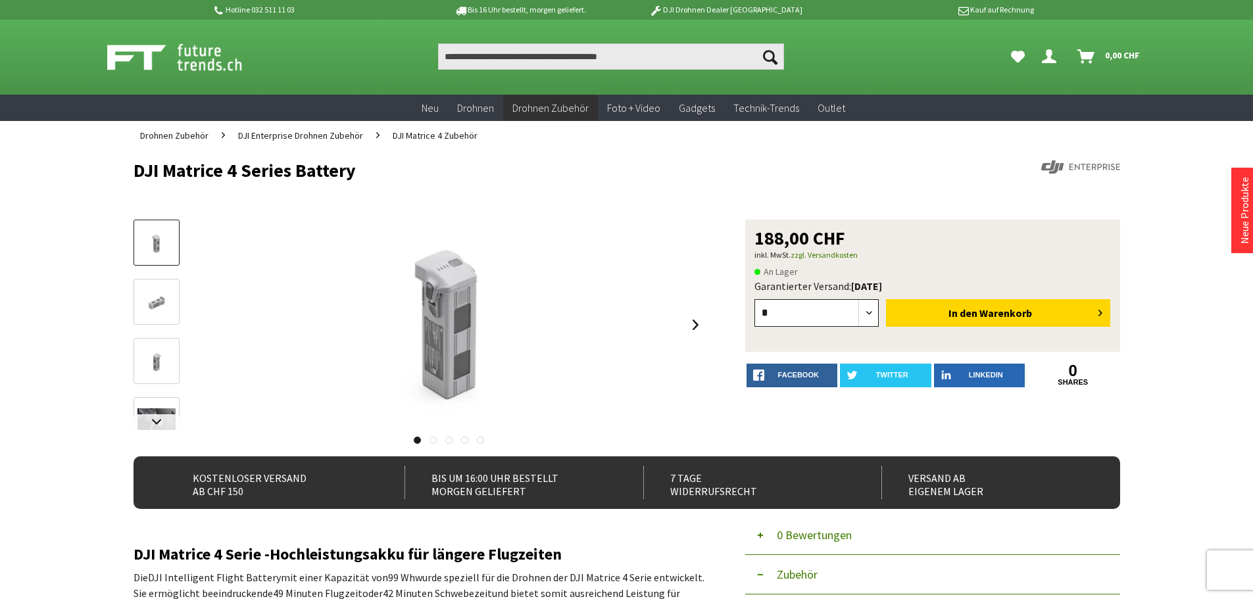
click at [868, 308] on select "* * * * * * * * * ** ** ** ** ** ** ** ** ** ** **" at bounding box center [816, 313] width 125 height 28
select select "*"
click at [754, 299] on select "* * * * * * * * * ** ** ** ** ** ** ** ** ** ** **" at bounding box center [816, 313] width 125 height 28
click at [1033, 315] on button "In den Warenkorb" at bounding box center [998, 313] width 224 height 28
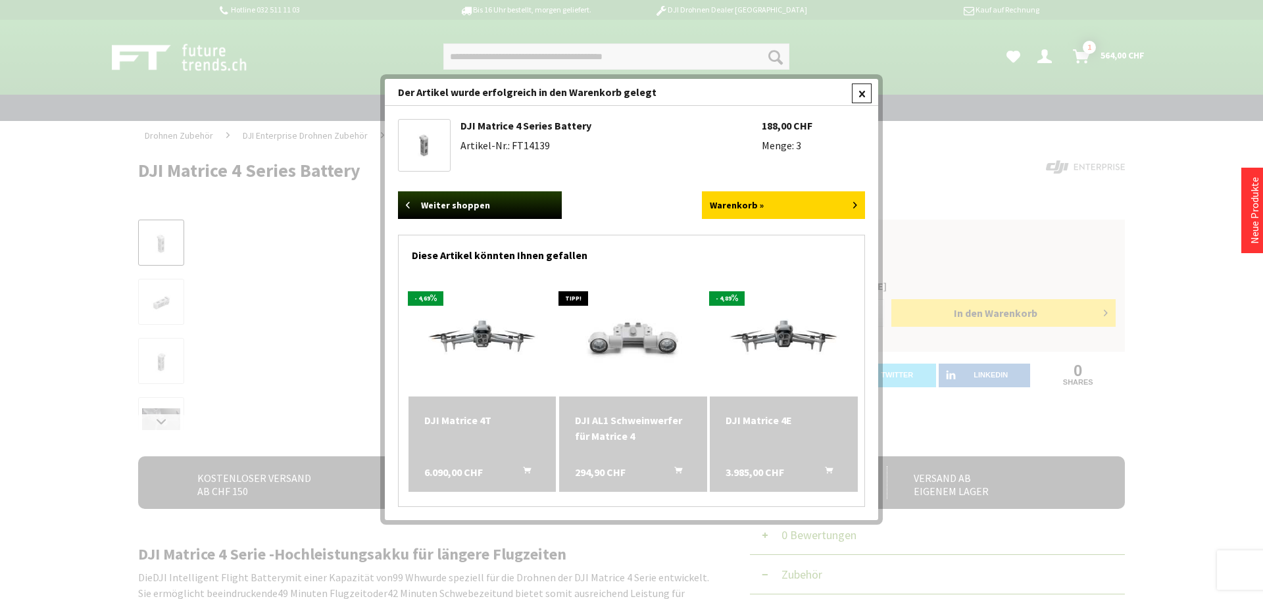
click at [861, 90] on div at bounding box center [862, 94] width 20 height 20
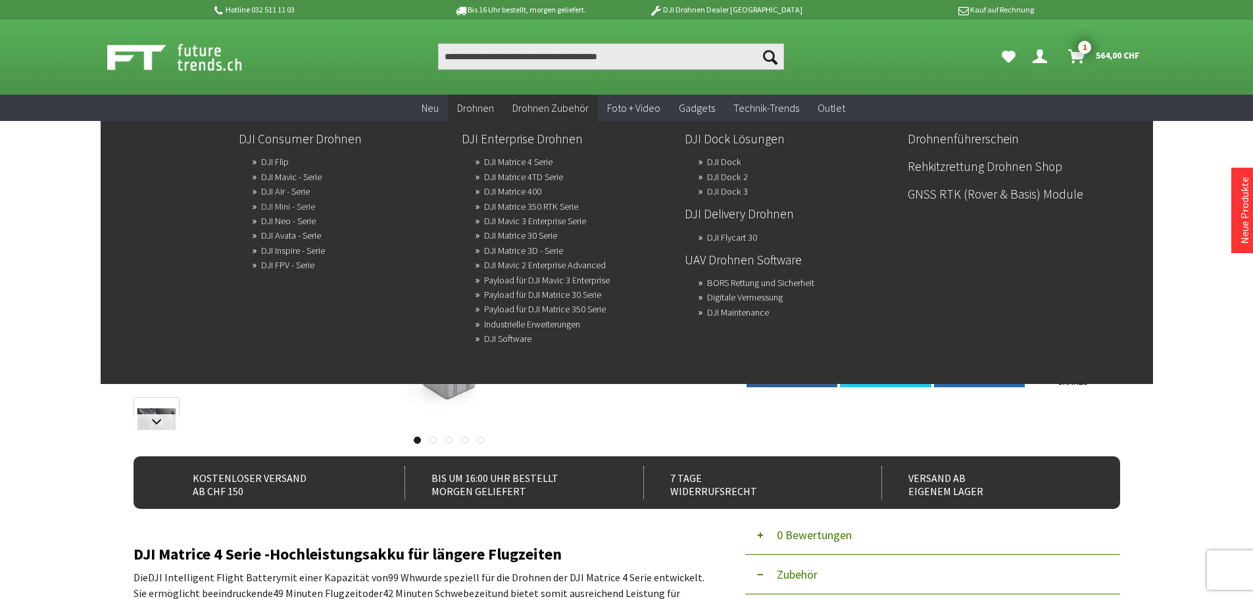
click at [282, 204] on link "DJI Mini - Serie" at bounding box center [288, 206] width 54 height 18
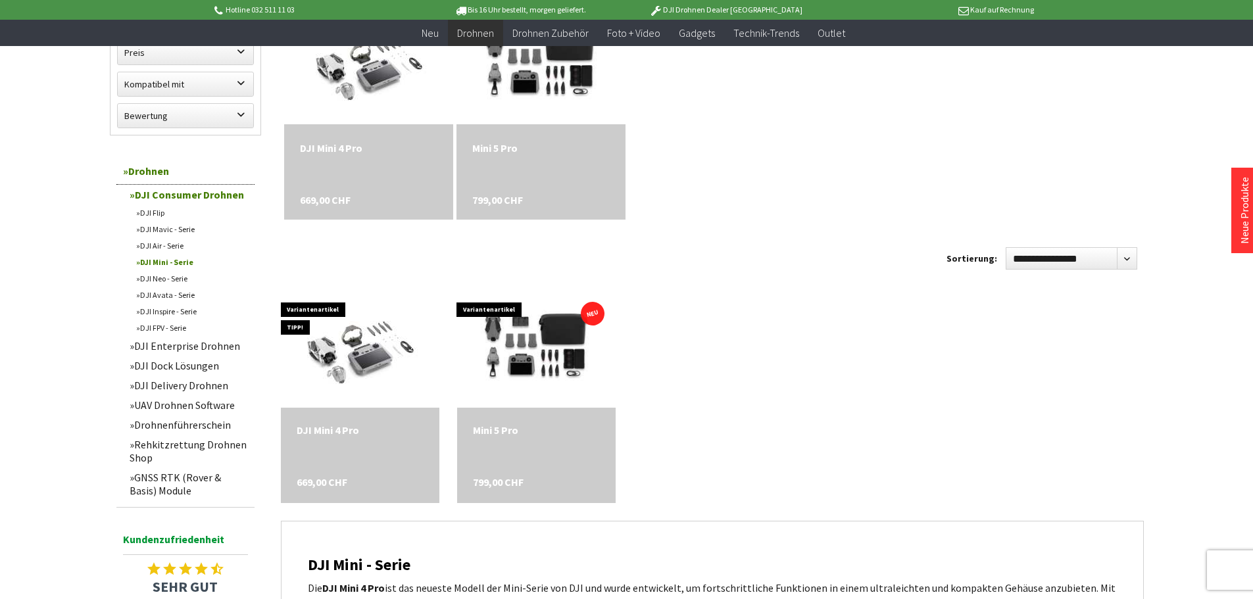
scroll to position [329, 0]
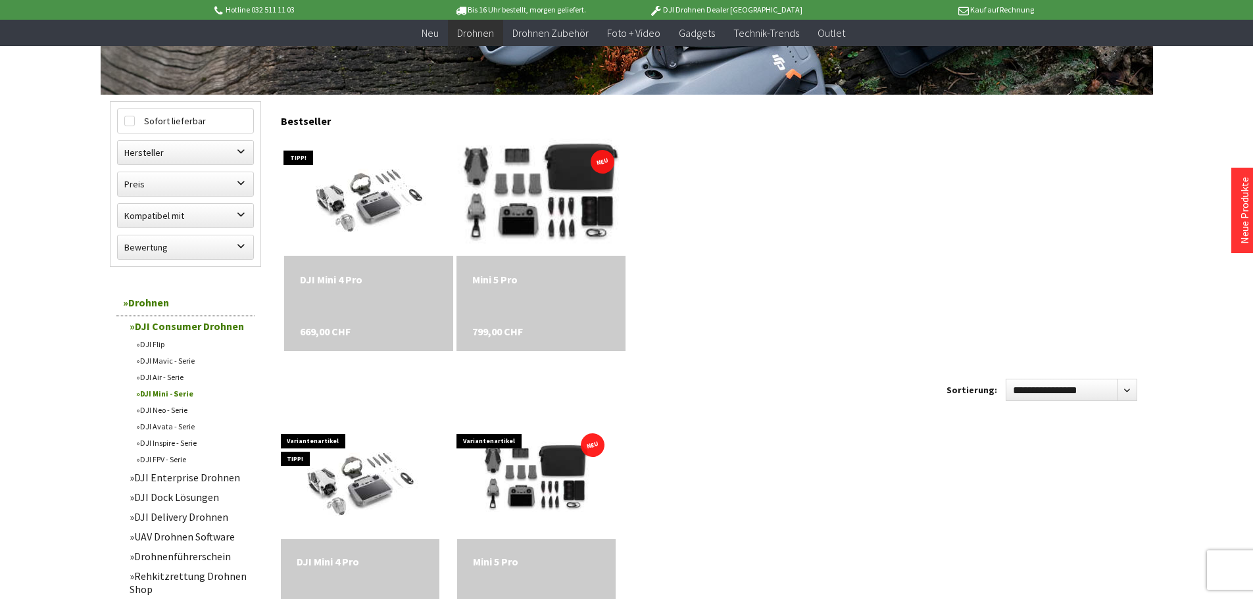
click at [536, 209] on img at bounding box center [541, 197] width 237 height 158
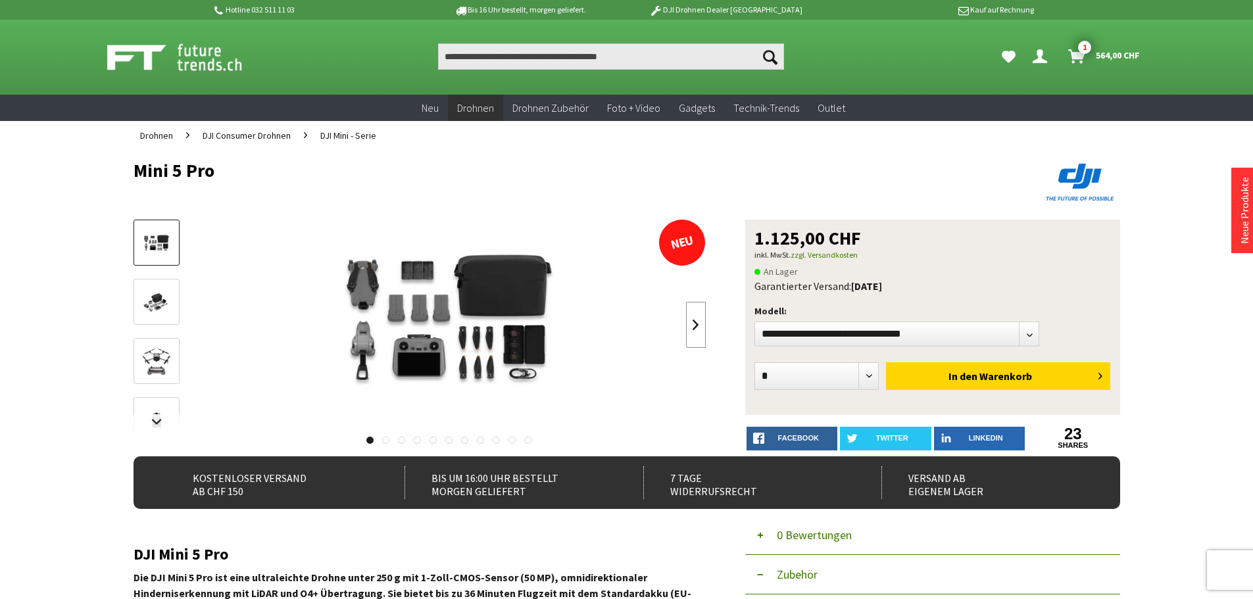
click at [689, 324] on link at bounding box center [696, 325] width 20 height 46
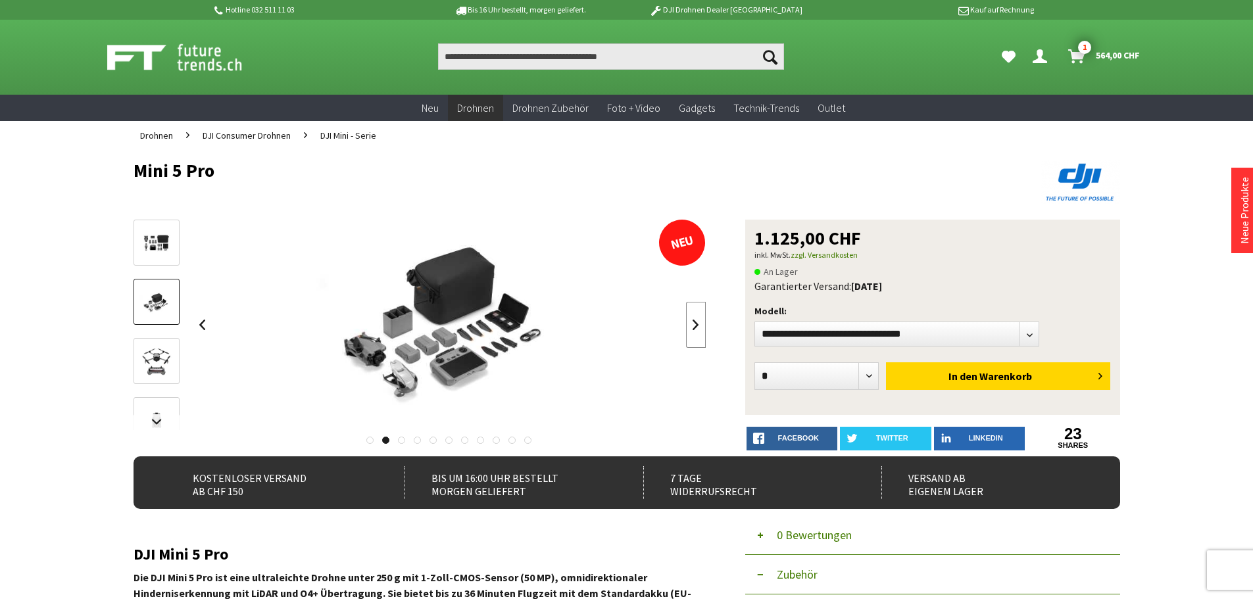
click at [689, 324] on link at bounding box center [696, 325] width 20 height 46
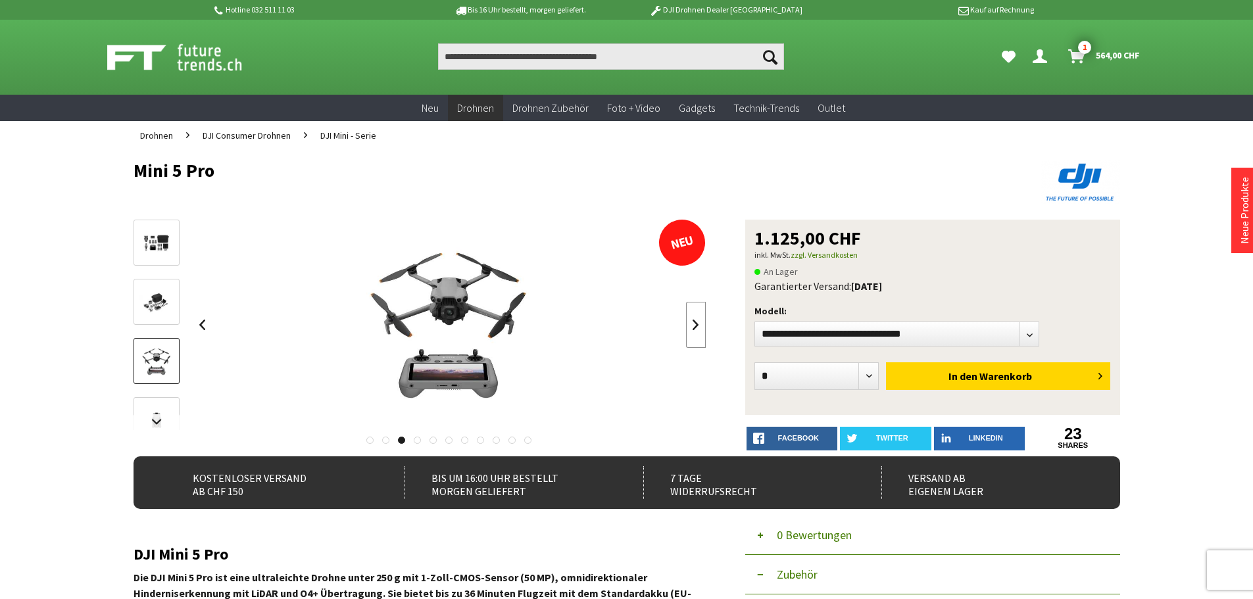
click at [689, 324] on link at bounding box center [696, 325] width 20 height 46
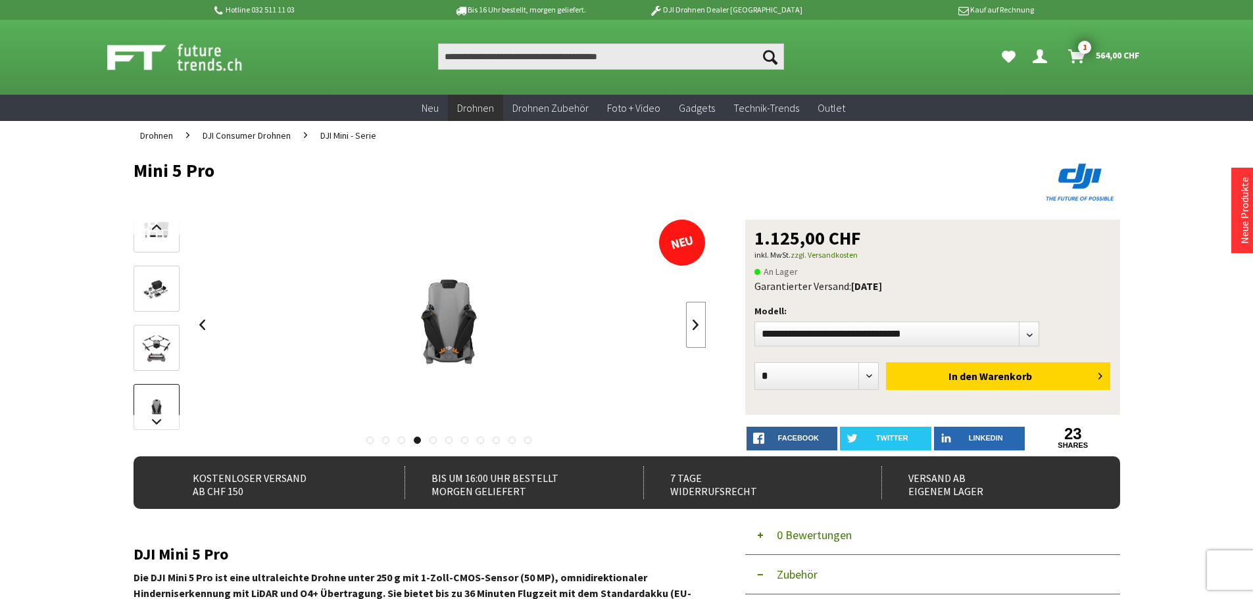
click at [689, 324] on link at bounding box center [696, 325] width 20 height 46
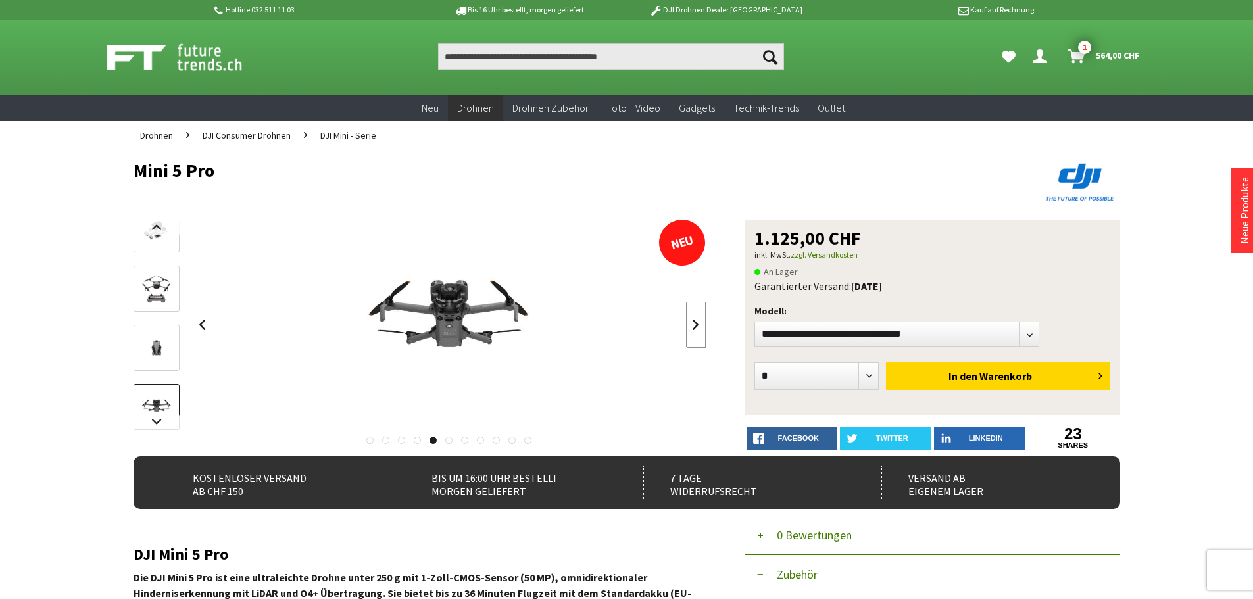
click at [689, 324] on link at bounding box center [696, 325] width 20 height 46
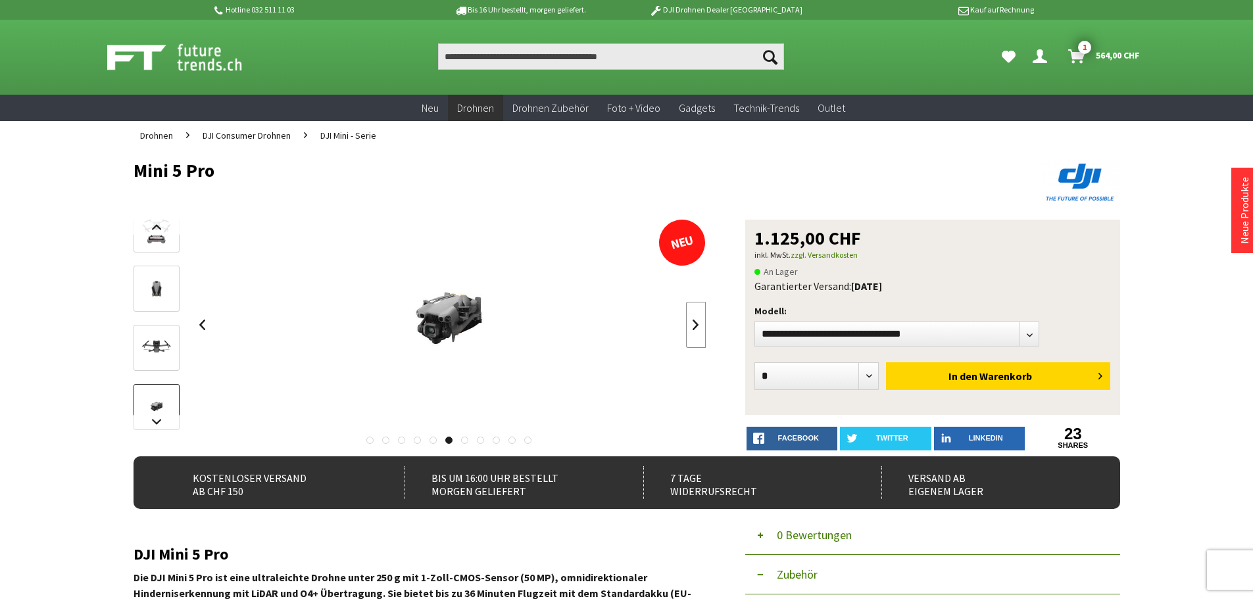
click at [689, 324] on link at bounding box center [696, 325] width 20 height 46
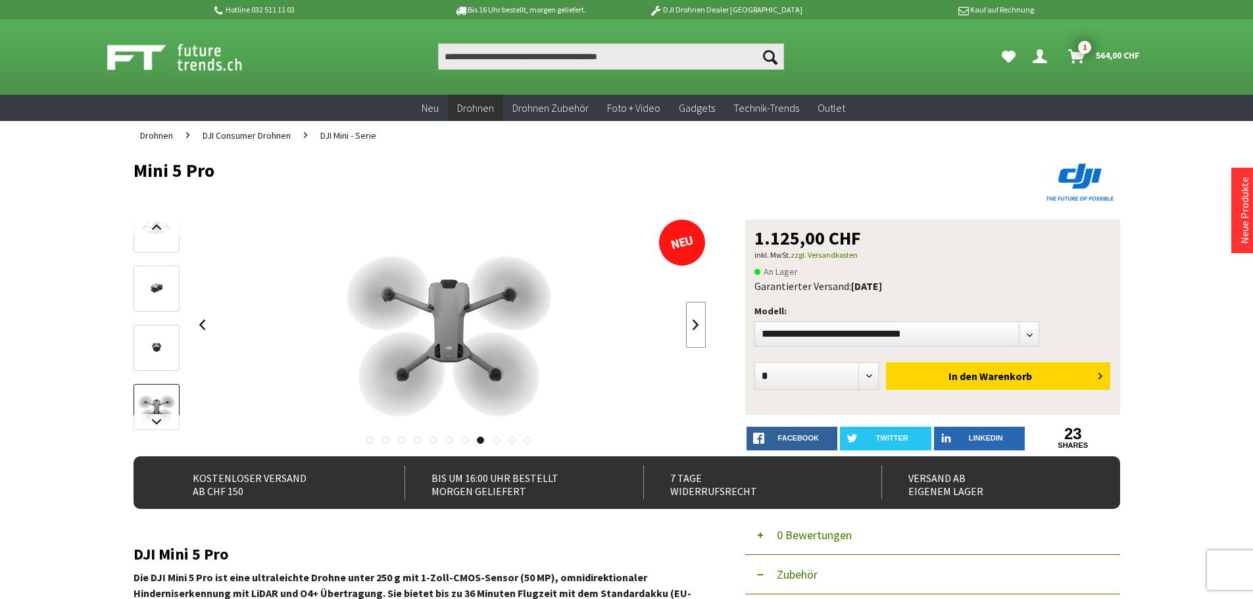
click at [689, 324] on link at bounding box center [696, 325] width 20 height 46
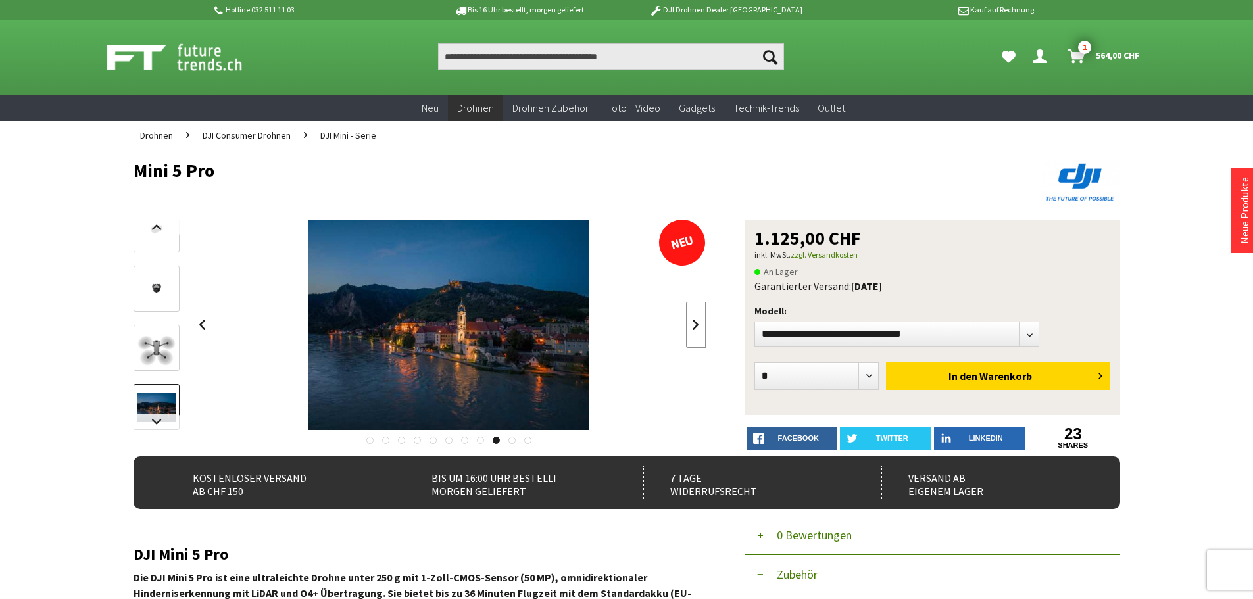
click at [689, 324] on link at bounding box center [696, 325] width 20 height 46
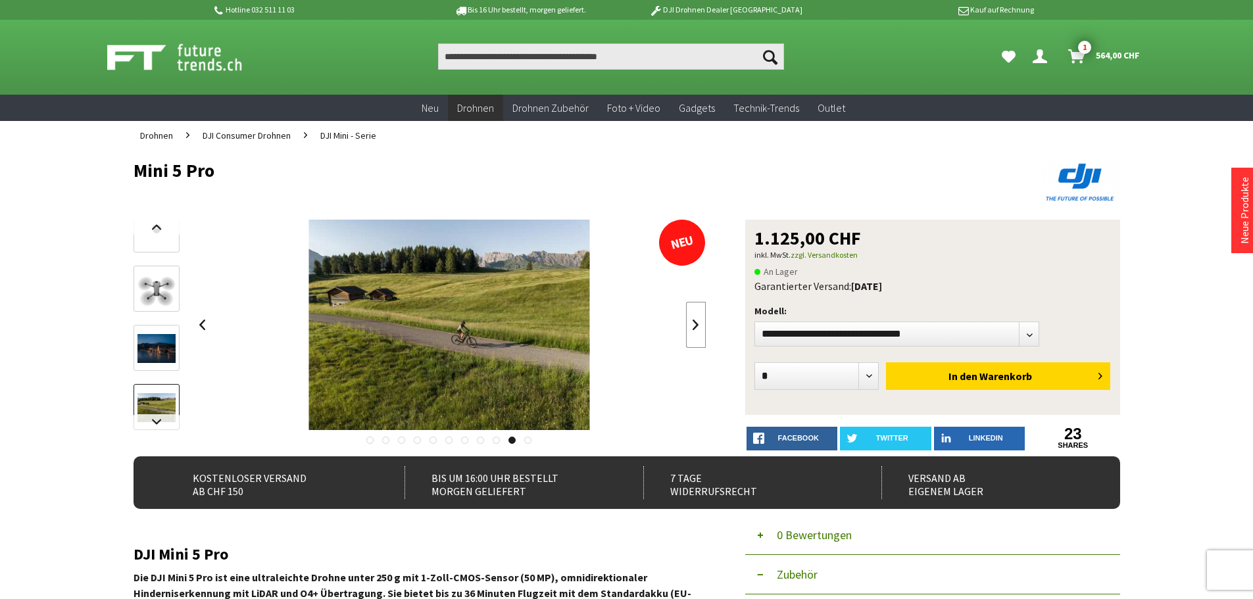
click at [689, 324] on link at bounding box center [696, 325] width 20 height 46
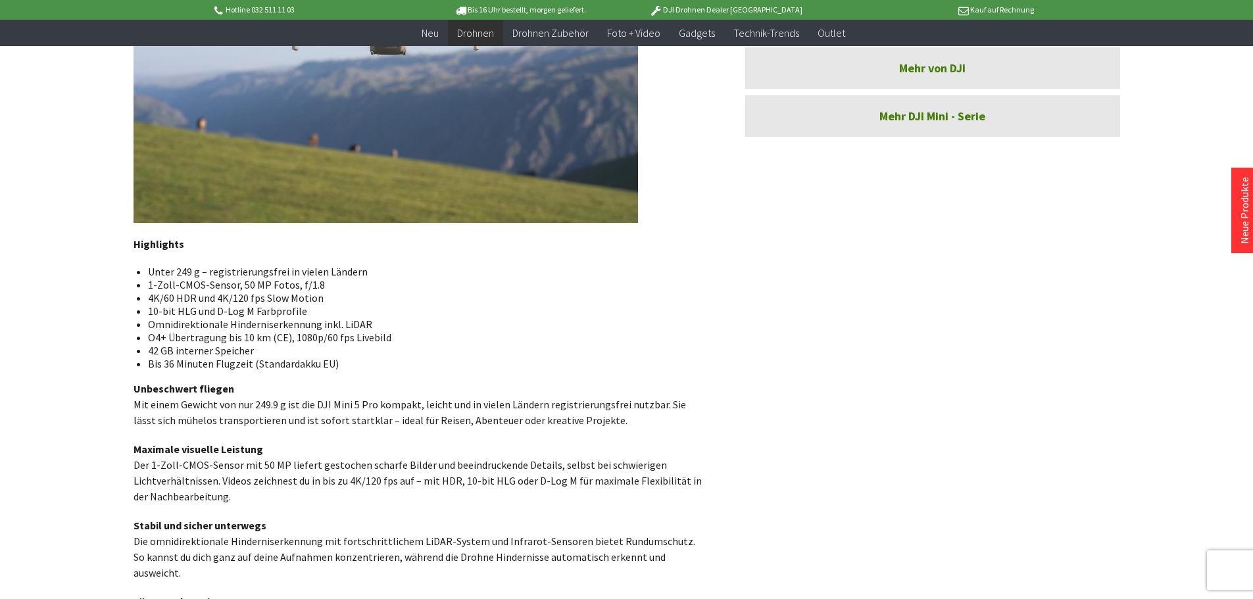
scroll to position [526, 0]
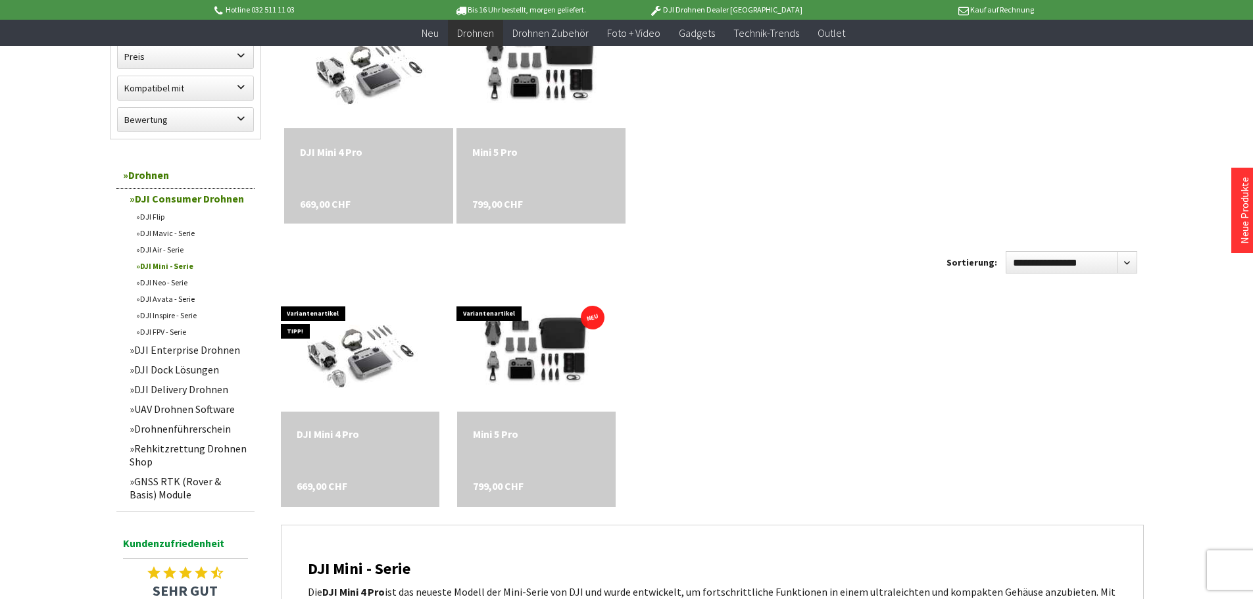
scroll to position [460, 0]
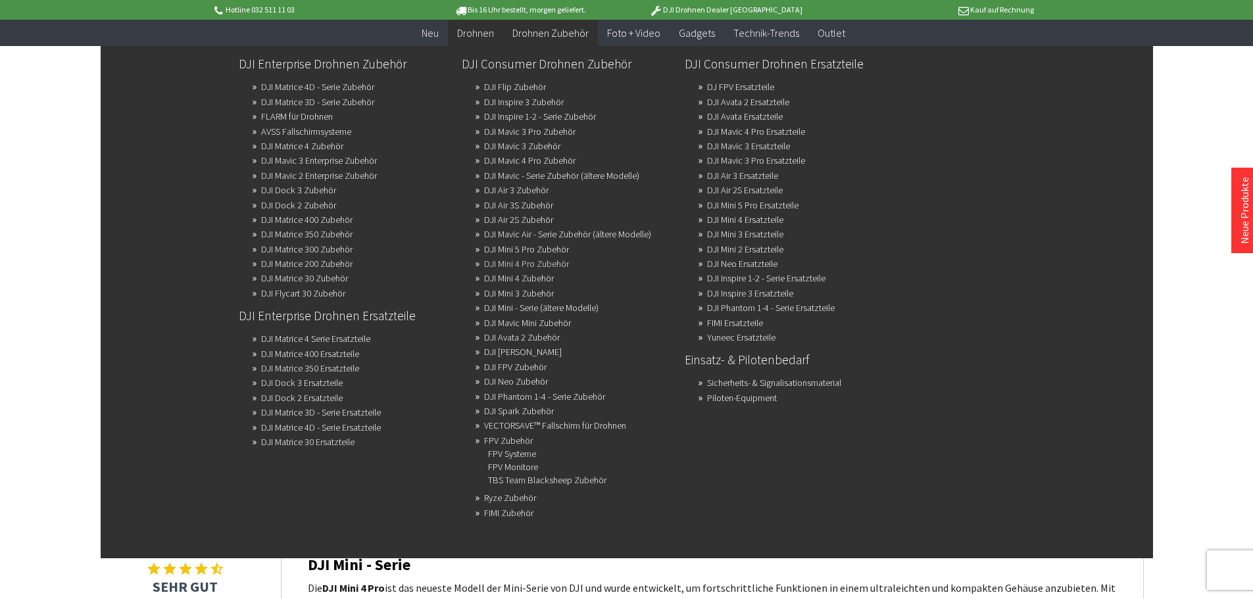
click at [511, 263] on link "DJI Mini 4 Pro Zubehör" at bounding box center [526, 264] width 85 height 18
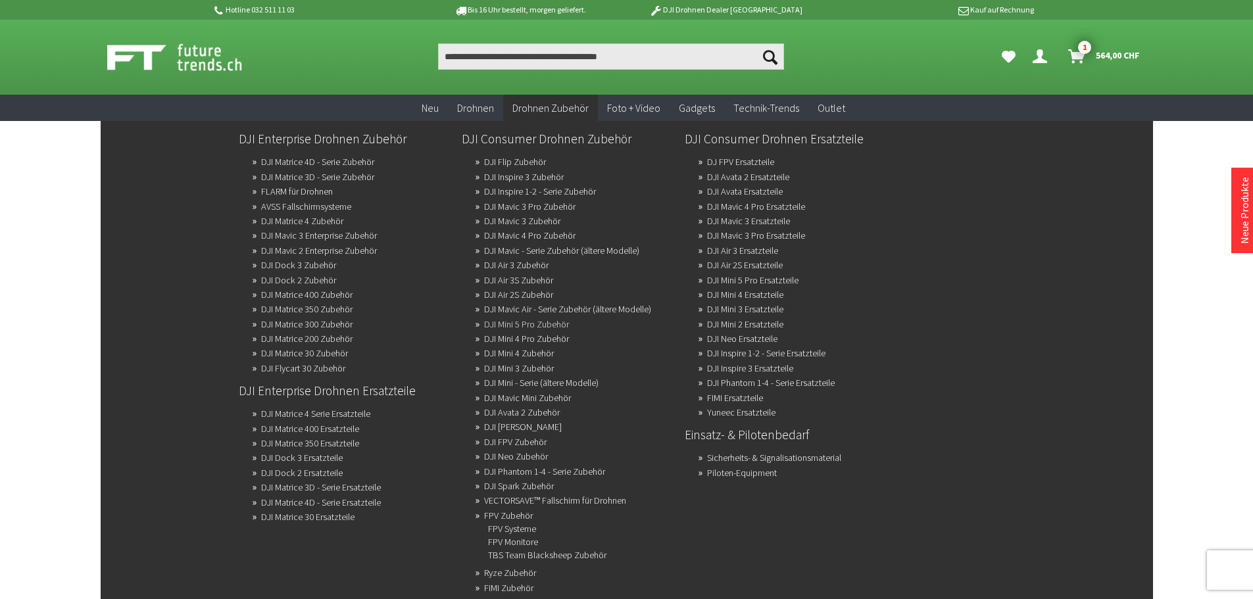
click at [520, 324] on link "DJI Mini 5 Pro Zubehör" at bounding box center [526, 324] width 85 height 18
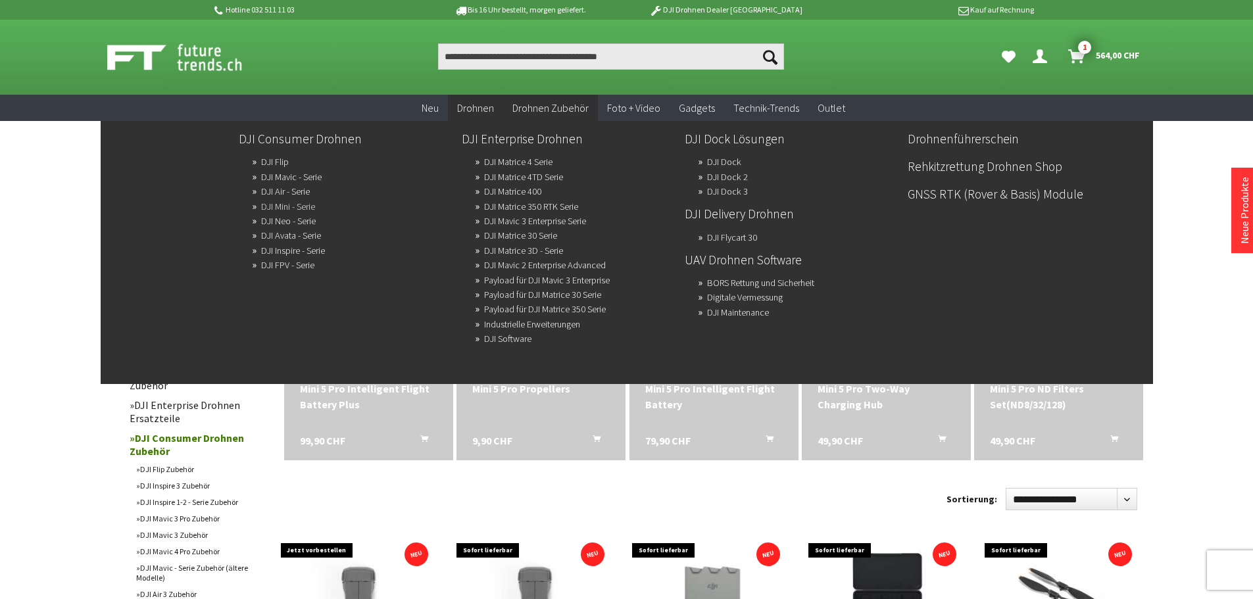
click at [295, 203] on link "DJI Mini - Serie" at bounding box center [288, 206] width 54 height 18
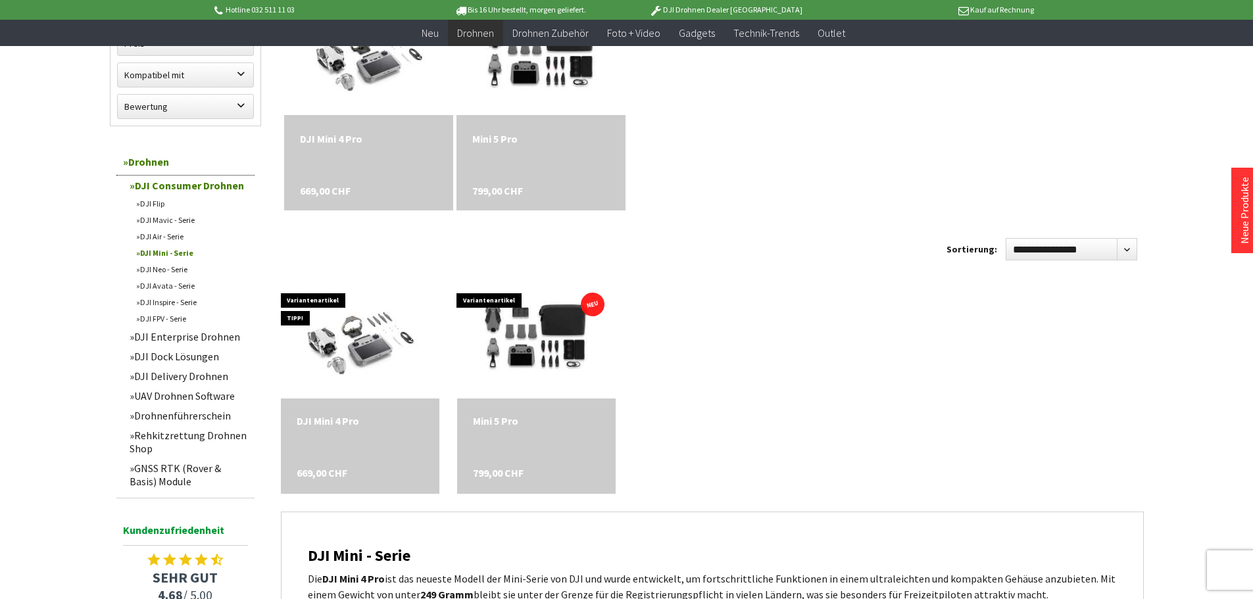
scroll to position [568, 0]
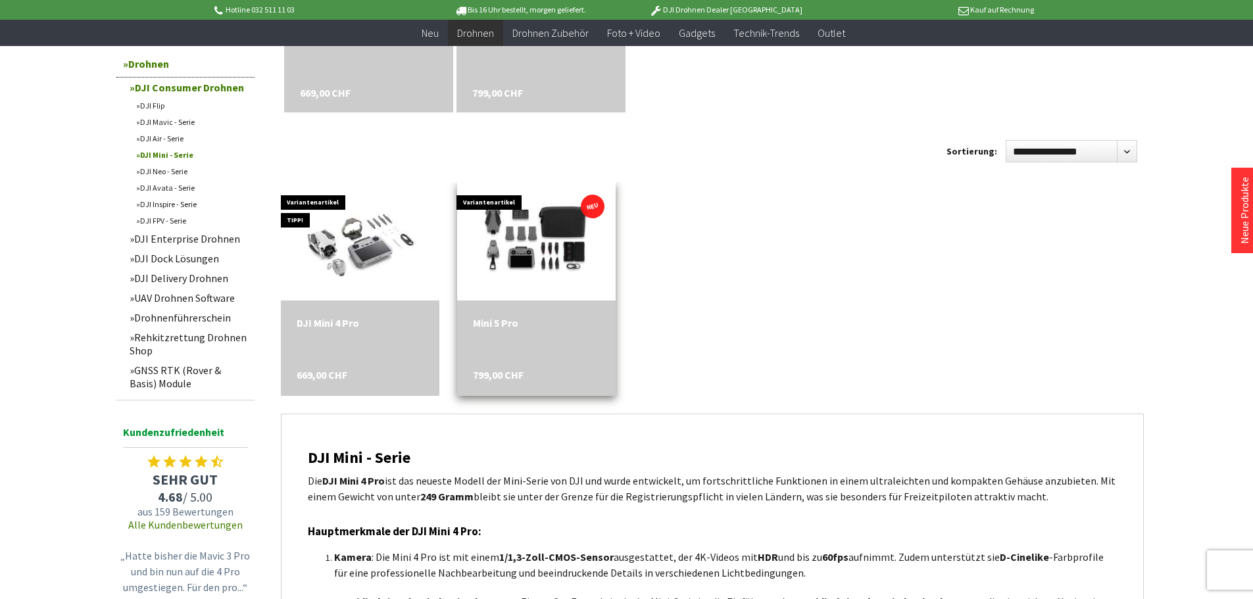
click at [517, 339] on div "Mini 5 Pro 799,00 CHF" at bounding box center [536, 348] width 159 height 95
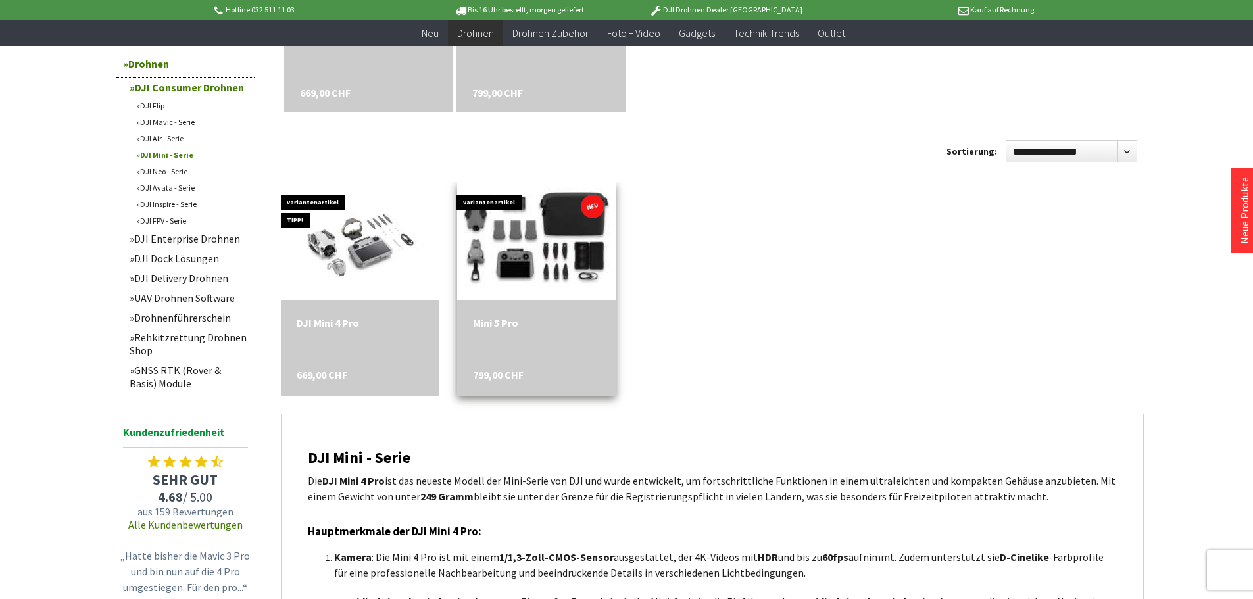
click at [533, 257] on img at bounding box center [536, 242] width 222 height 148
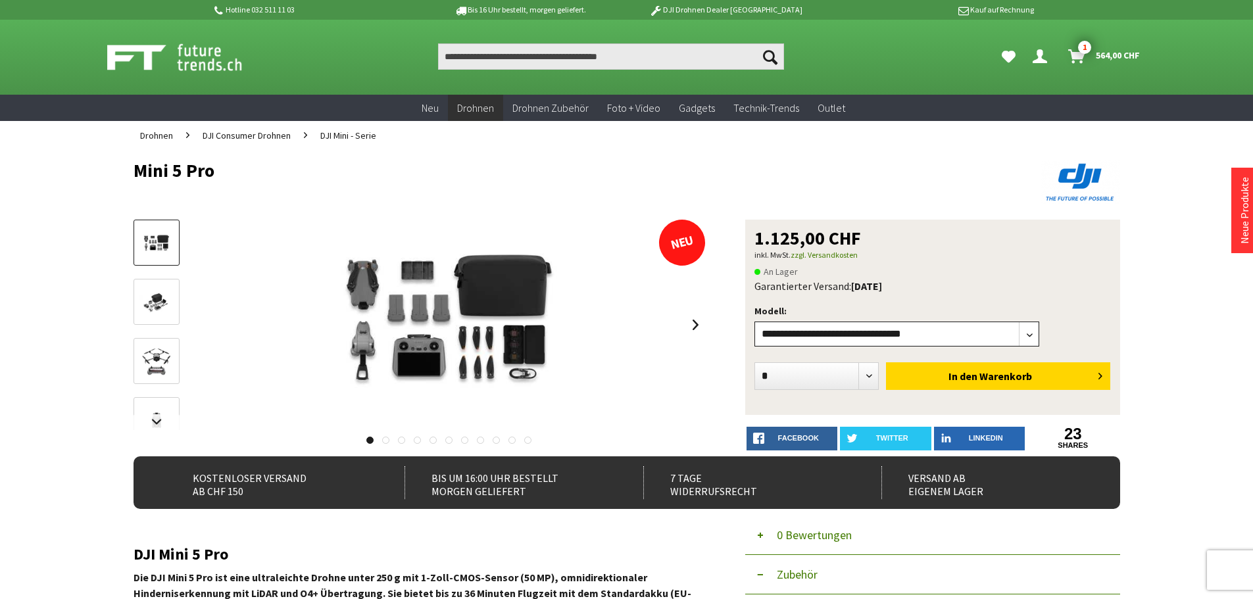
click at [1023, 339] on select"] "**********" at bounding box center [896, 334] width 285 height 25
click at [754, 322] on select"] "**********" at bounding box center [896, 334] width 285 height 25
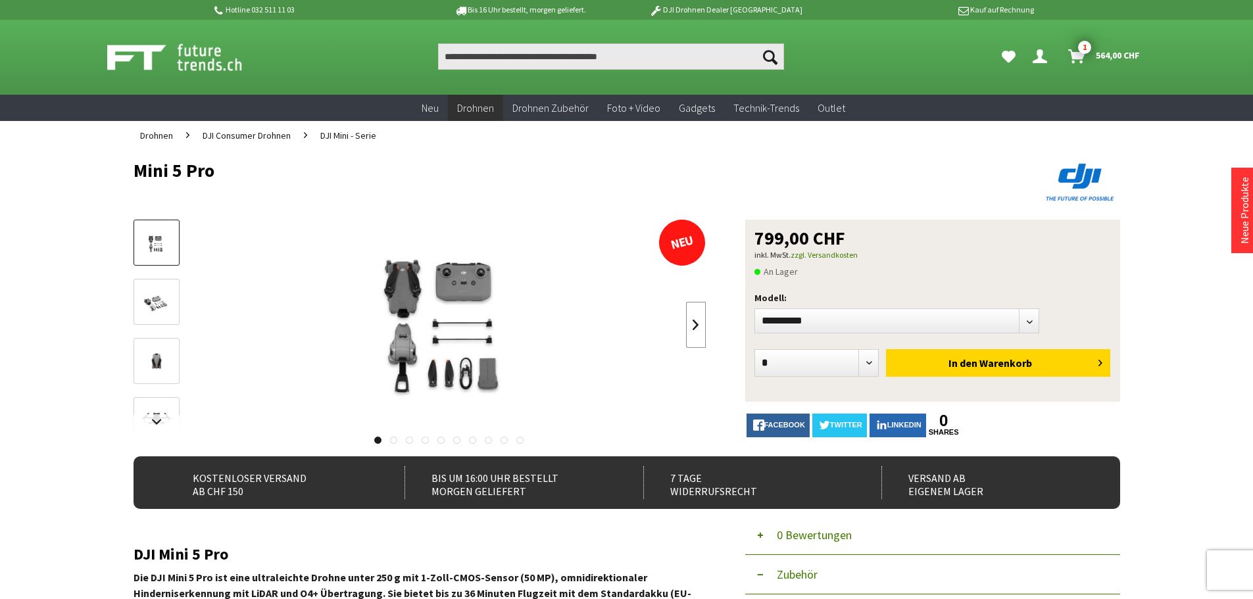
click at [695, 324] on link at bounding box center [696, 325] width 20 height 46
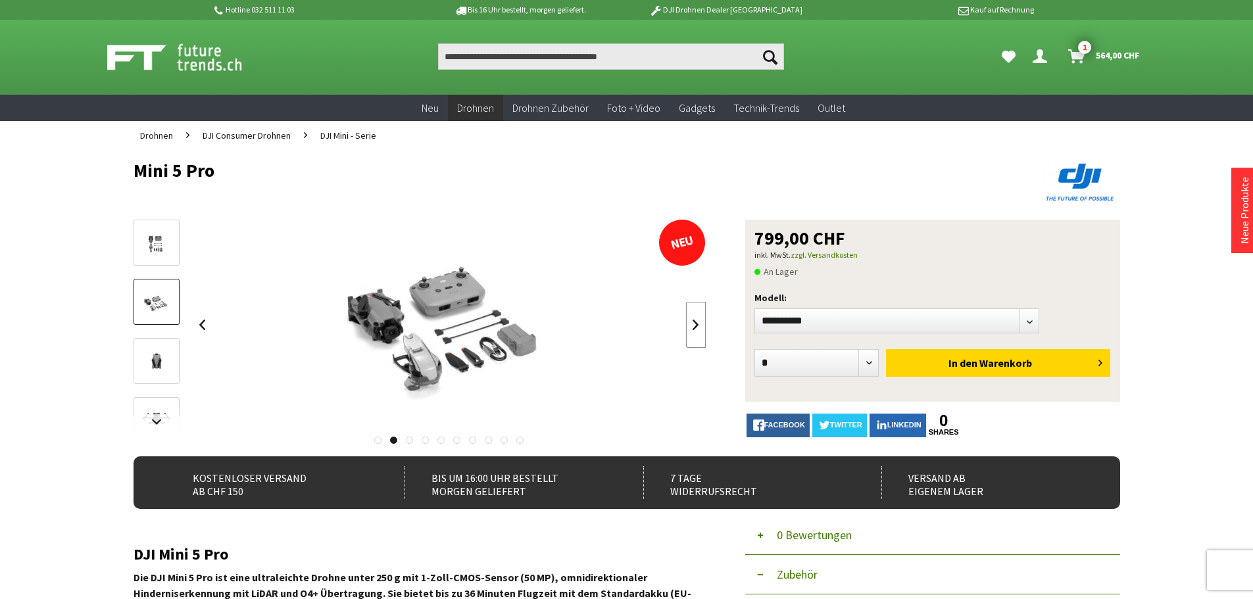
click at [695, 324] on link at bounding box center [696, 325] width 20 height 46
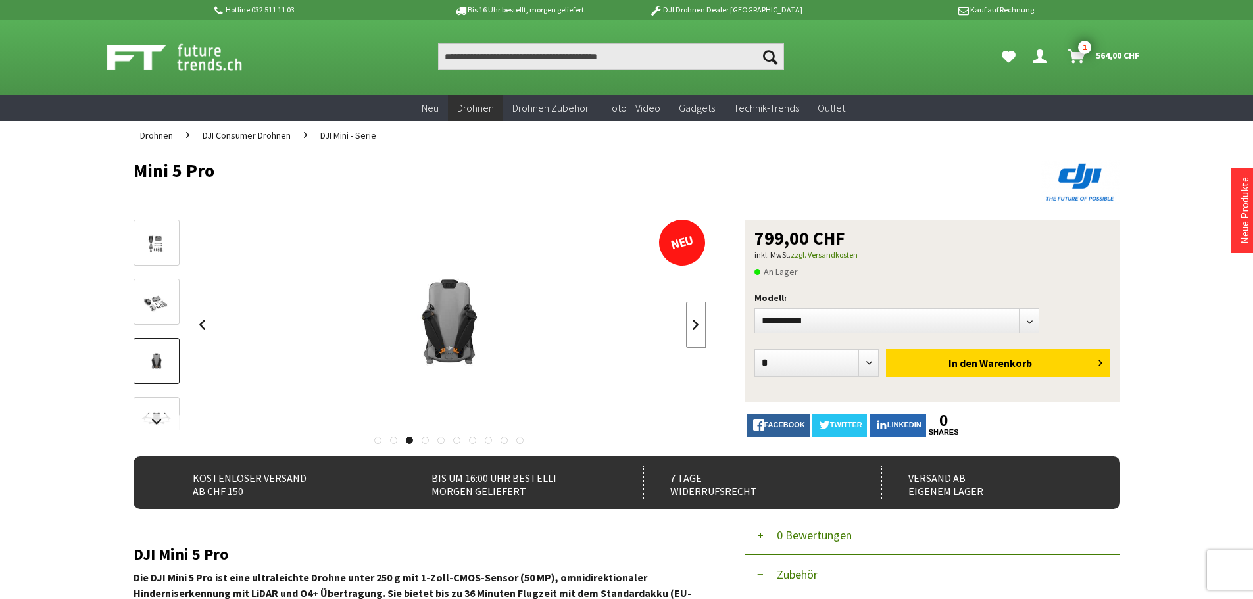
click at [695, 324] on link at bounding box center [696, 325] width 20 height 46
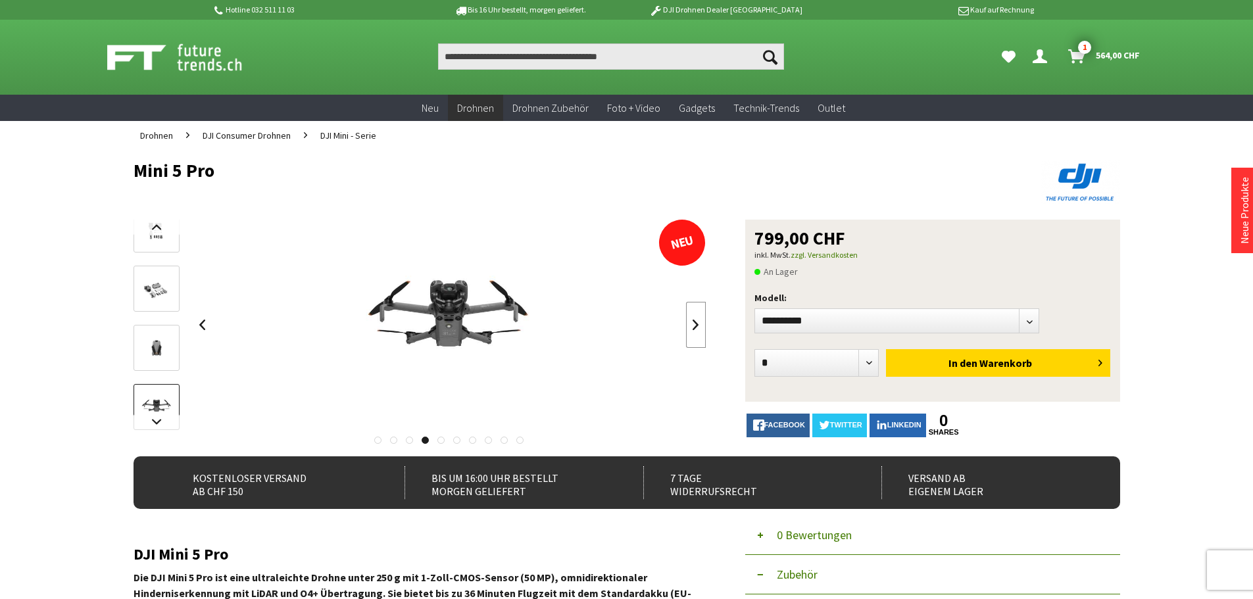
click at [695, 324] on link at bounding box center [696, 325] width 20 height 46
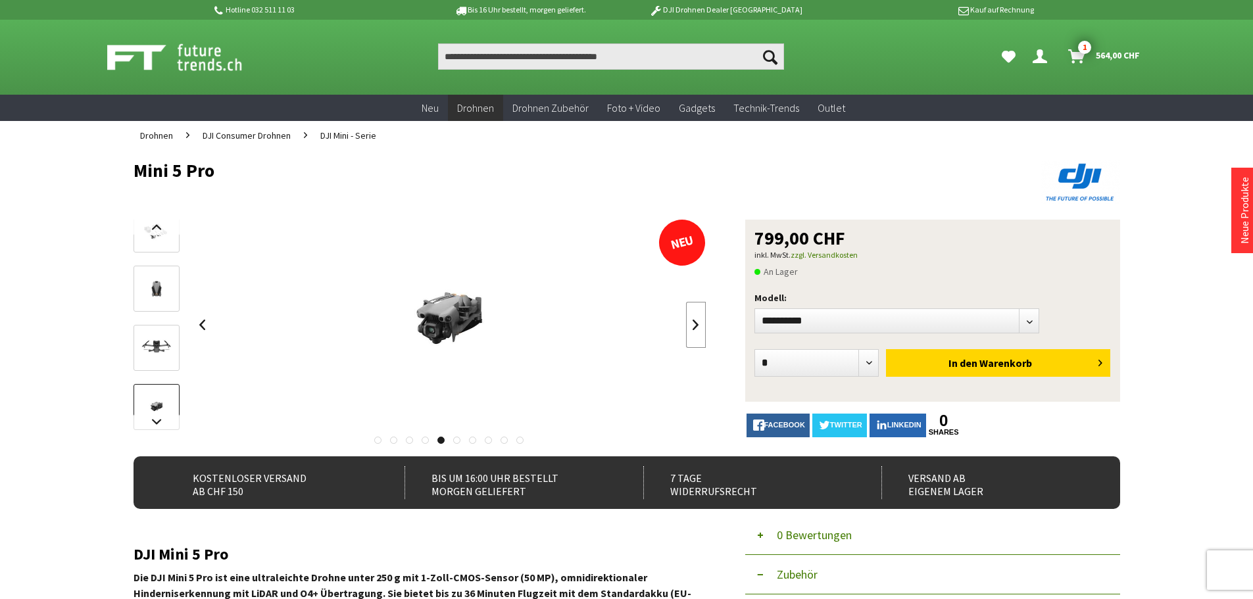
click at [695, 324] on link at bounding box center [696, 325] width 20 height 46
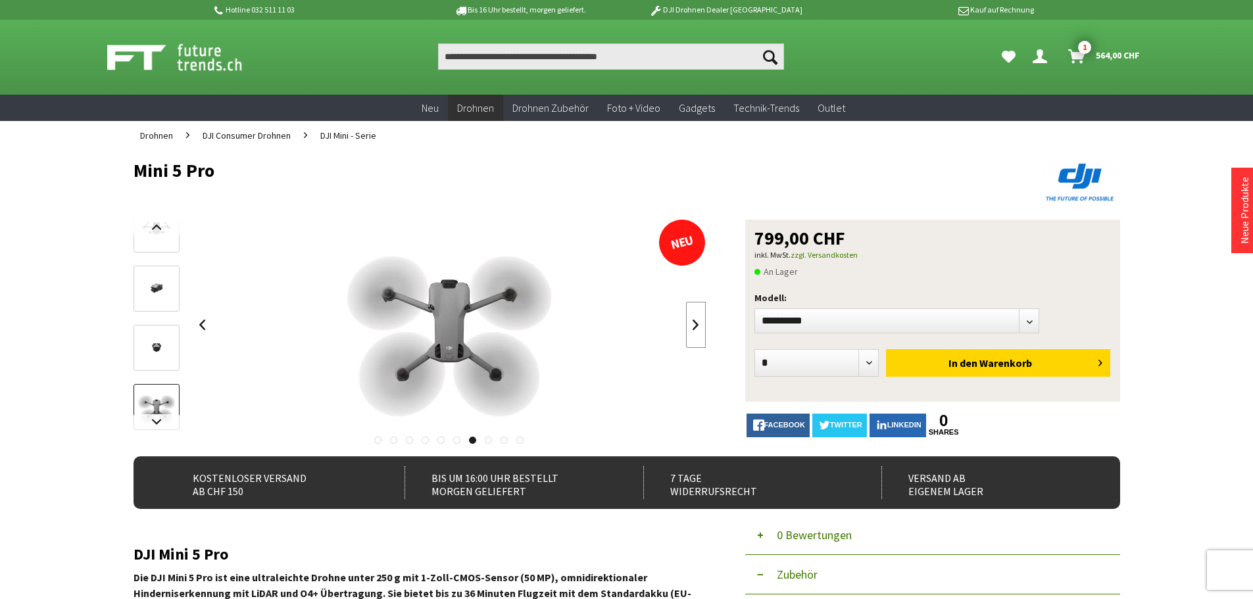
click at [695, 324] on link at bounding box center [696, 325] width 20 height 46
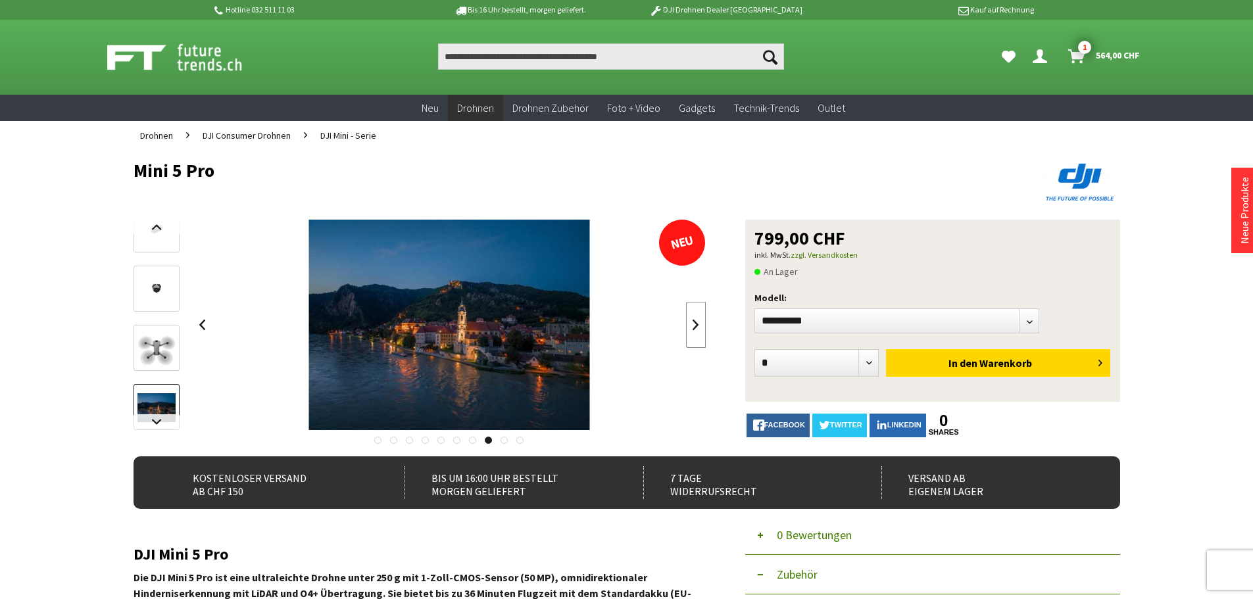
click at [695, 324] on link at bounding box center [696, 325] width 20 height 46
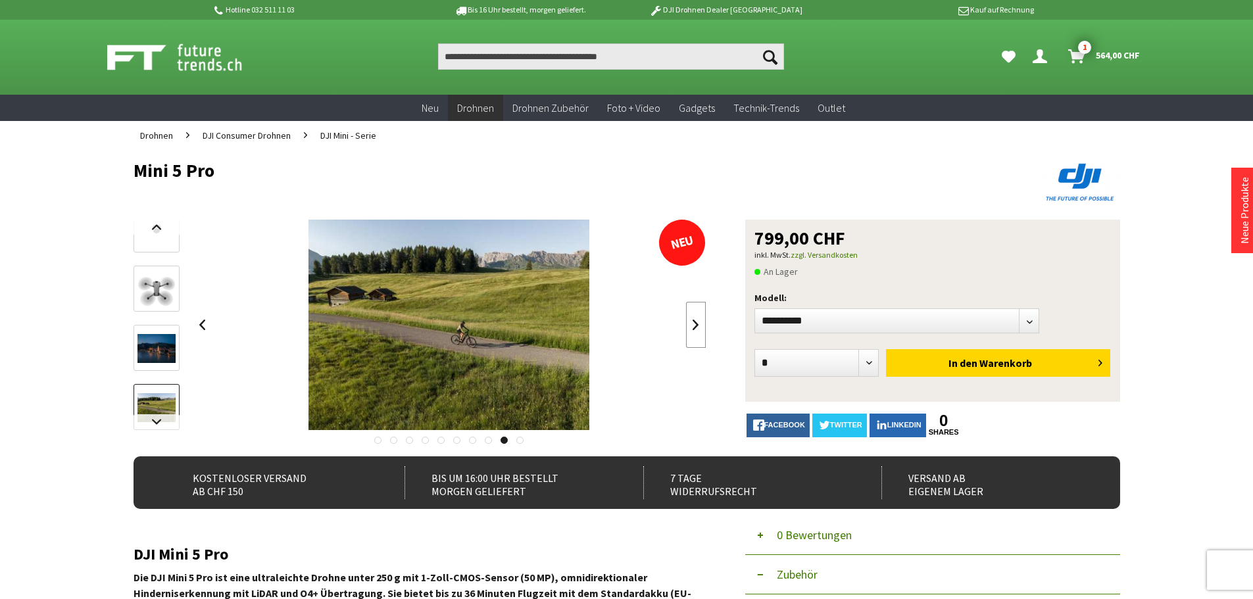
click at [695, 324] on link at bounding box center [696, 325] width 20 height 46
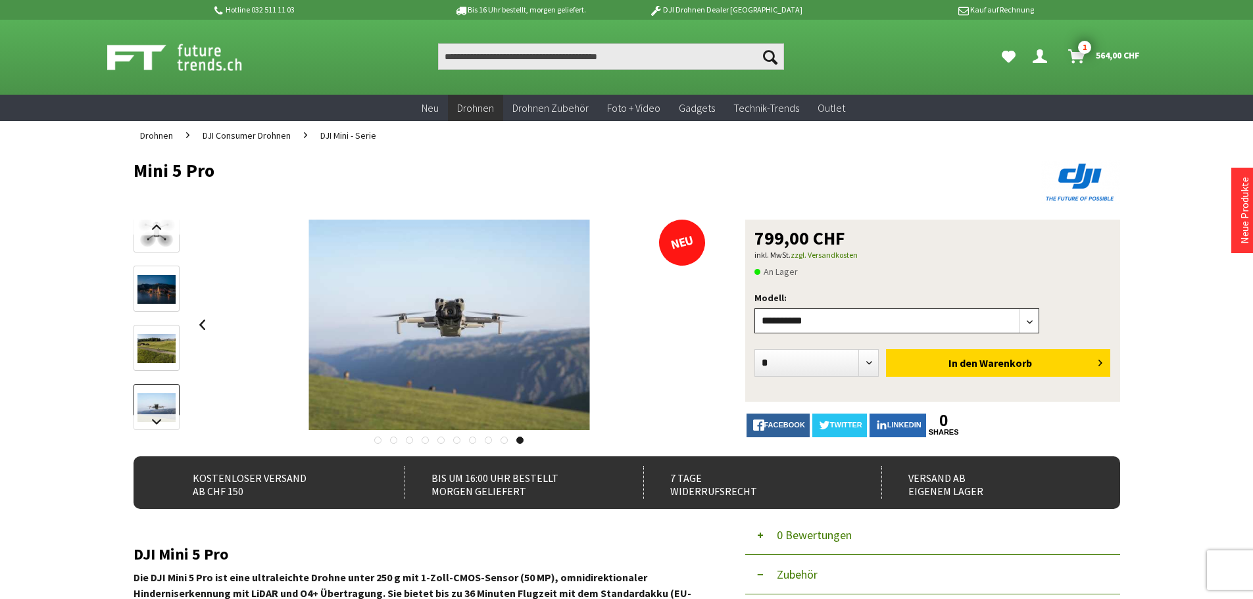
click at [1030, 319] on select"] "**********" at bounding box center [896, 320] width 285 height 25
click at [754, 308] on select"] "**********" at bounding box center [896, 320] width 285 height 25
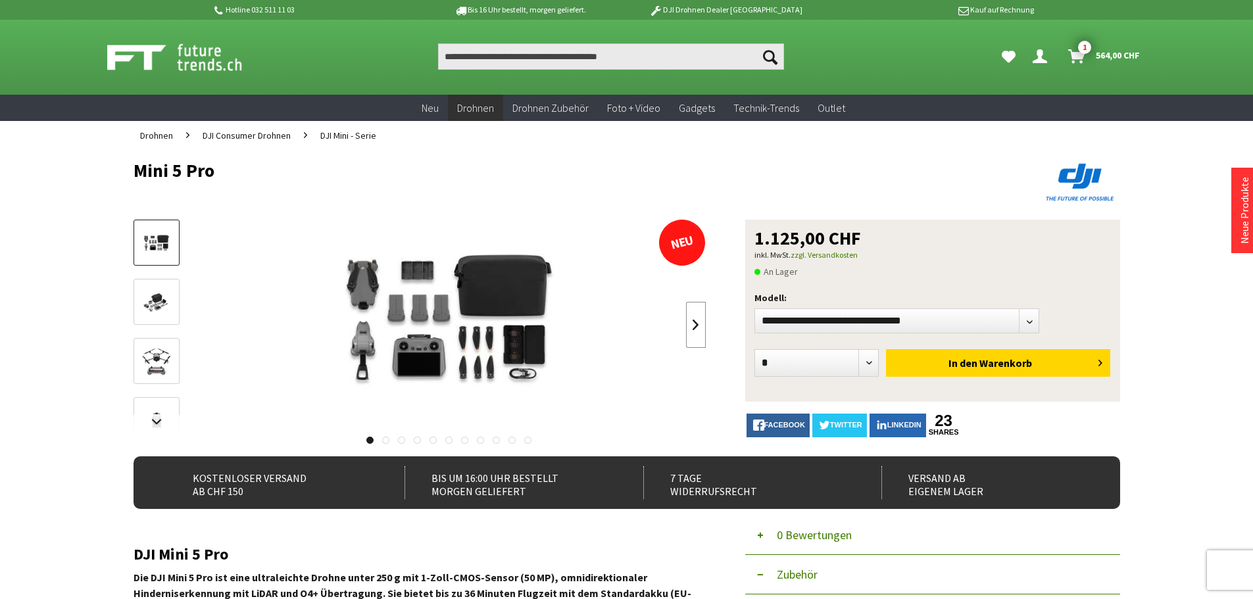
click at [690, 324] on link at bounding box center [696, 325] width 20 height 46
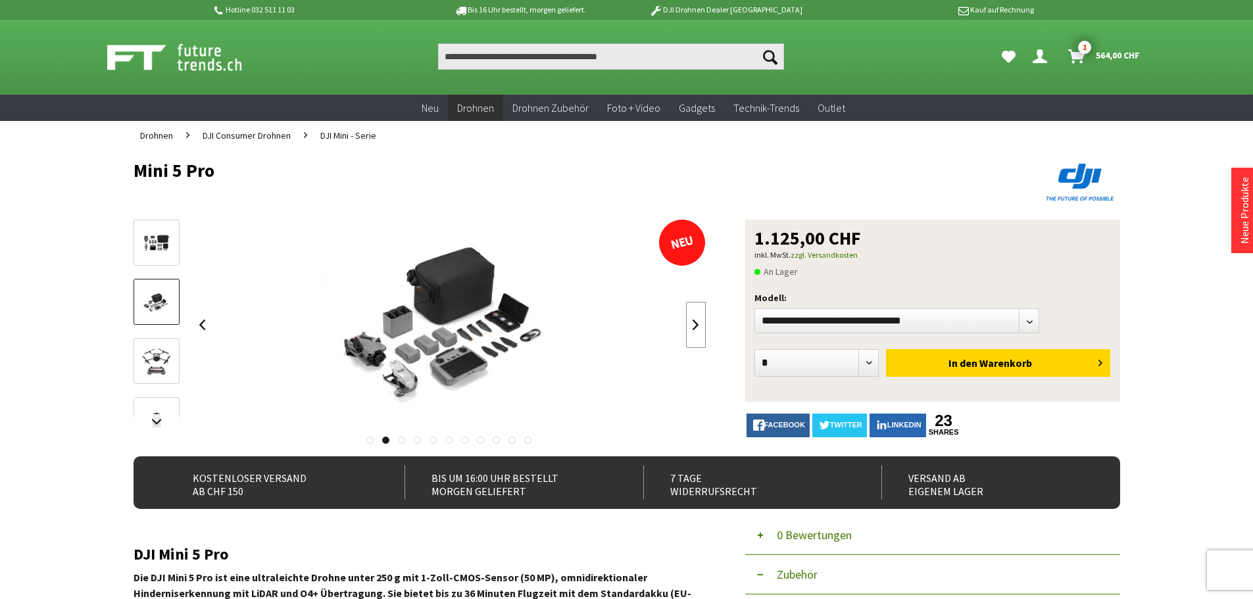
click at [702, 329] on link at bounding box center [696, 325] width 20 height 46
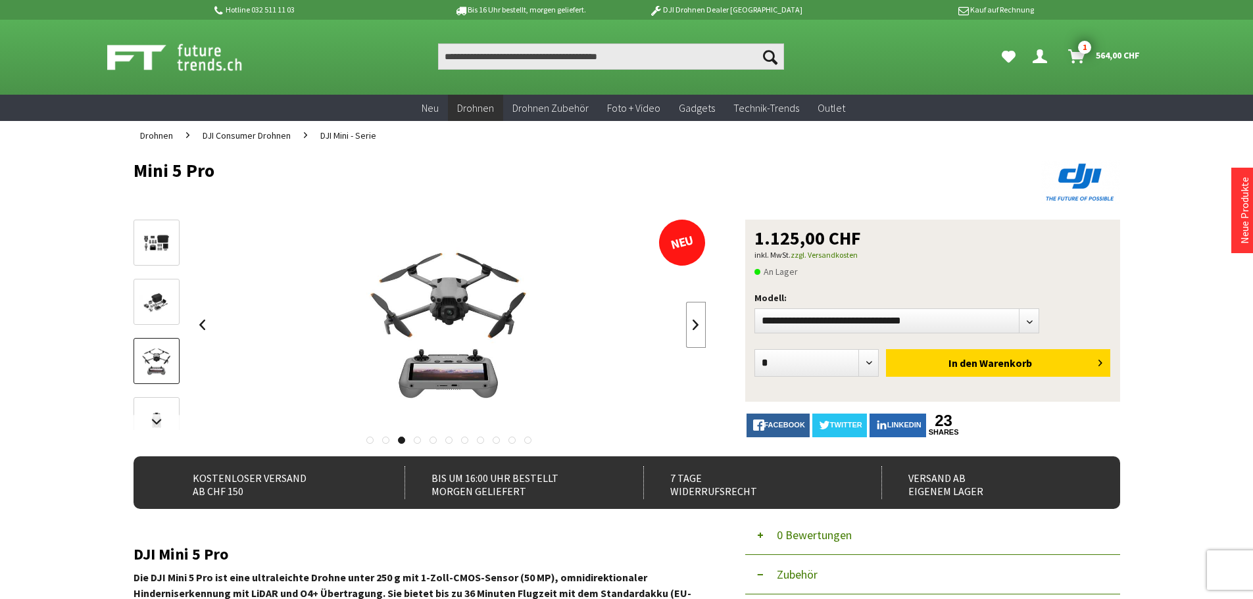
click at [702, 329] on link at bounding box center [696, 325] width 20 height 46
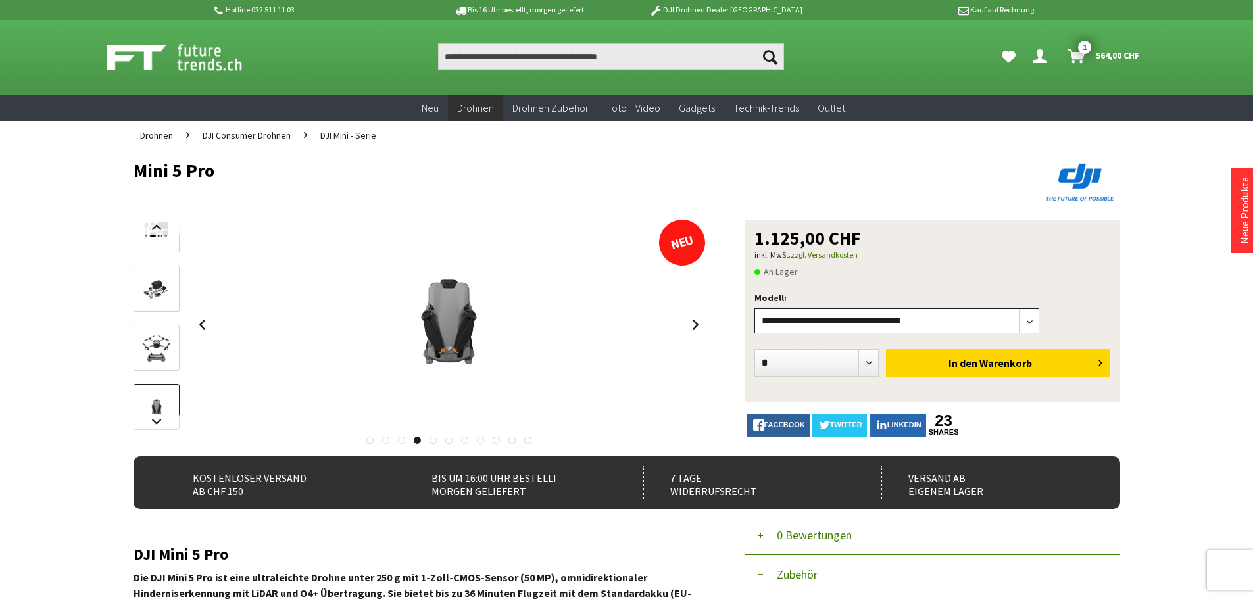
click at [1027, 319] on select"] "**********" at bounding box center [896, 320] width 285 height 25
select select"] "***"
click at [754, 308] on select"] "**********" at bounding box center [896, 320] width 285 height 25
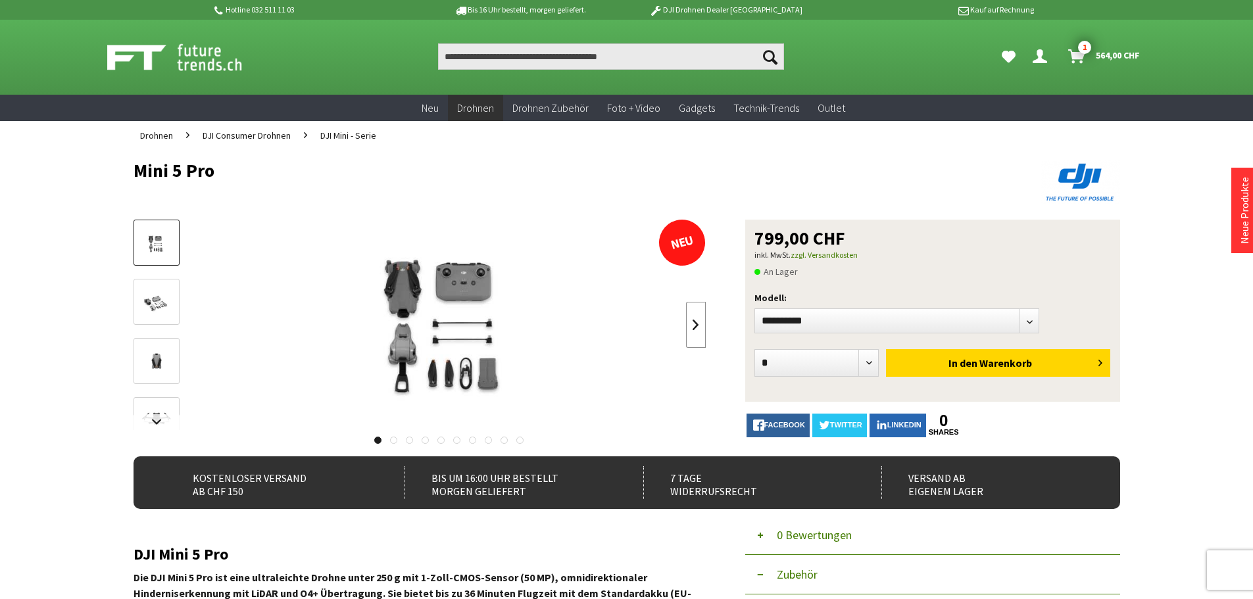
click at [693, 324] on link at bounding box center [696, 325] width 20 height 46
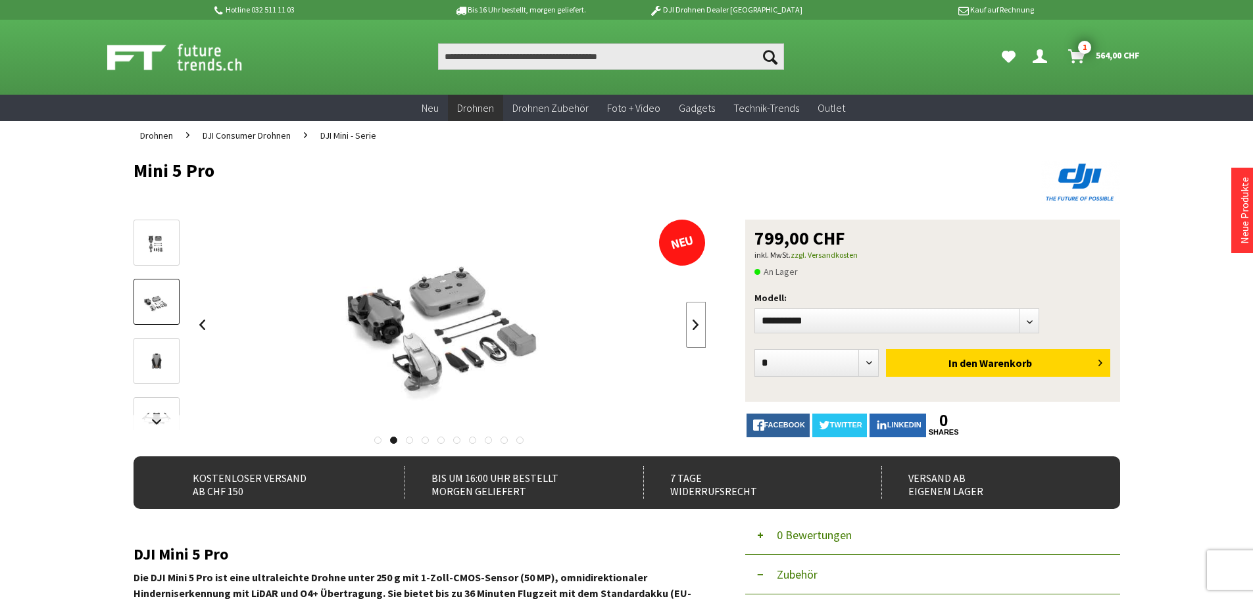
click at [700, 320] on link at bounding box center [696, 325] width 20 height 46
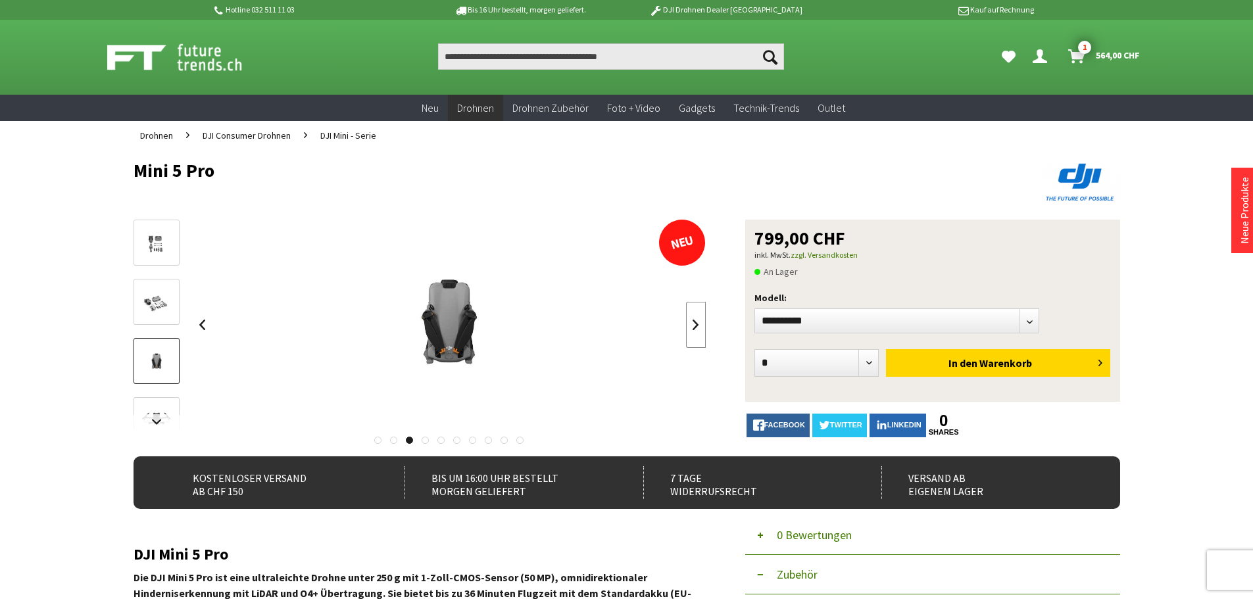
click at [700, 320] on link at bounding box center [696, 325] width 20 height 46
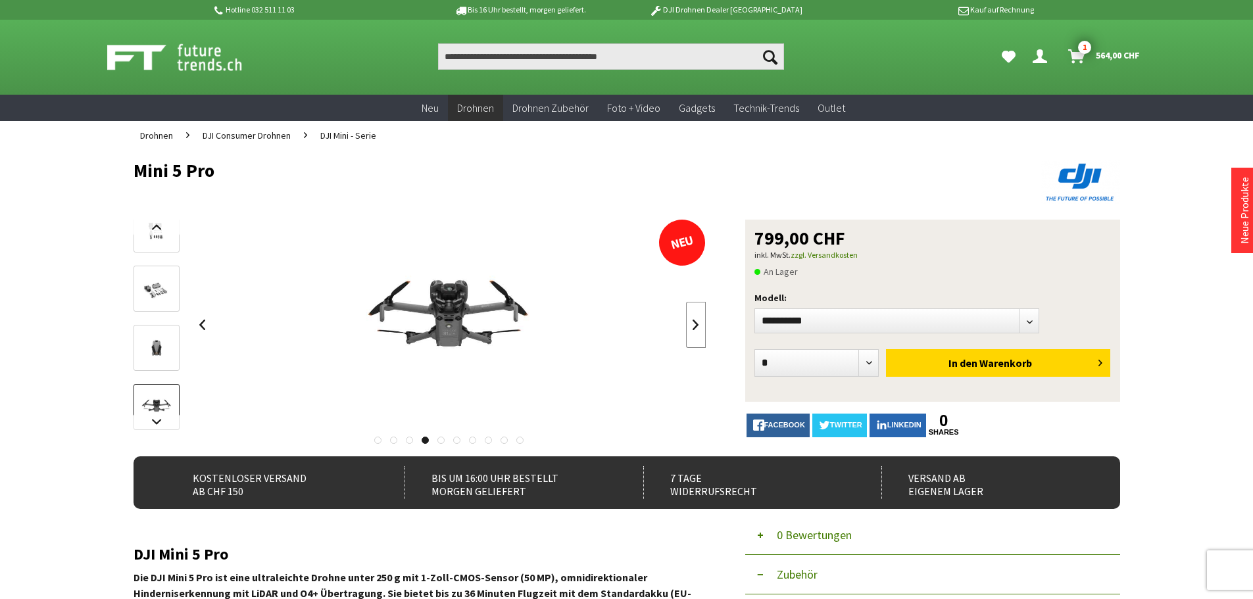
click at [700, 320] on link at bounding box center [696, 325] width 20 height 46
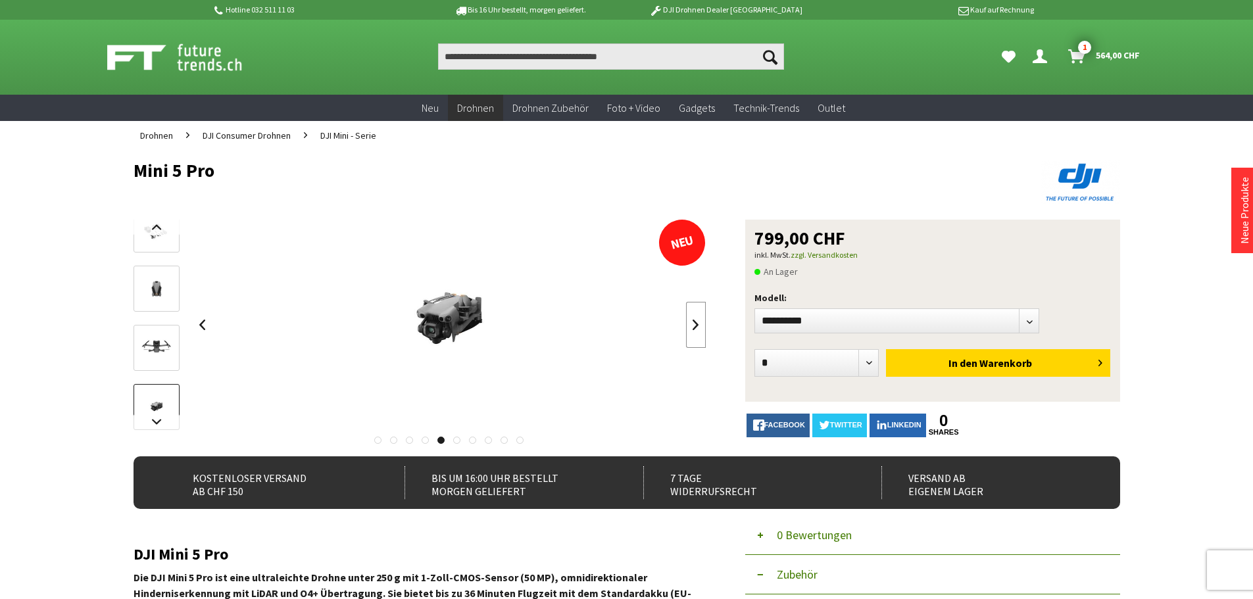
click at [700, 320] on link at bounding box center [696, 325] width 20 height 46
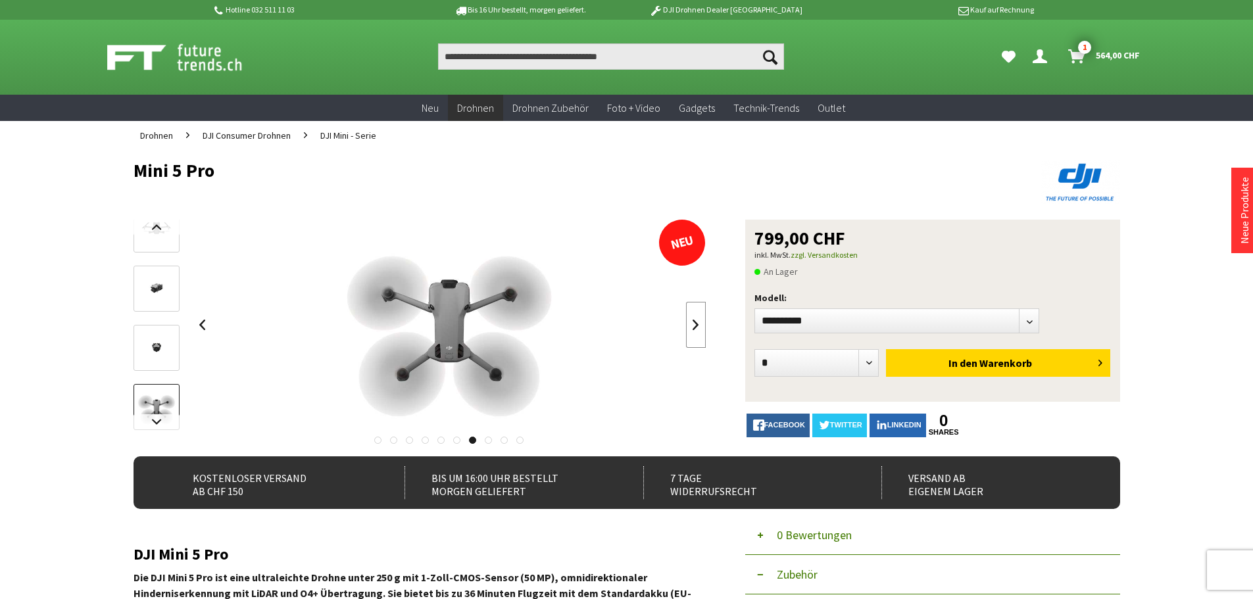
click at [700, 320] on link at bounding box center [696, 325] width 20 height 46
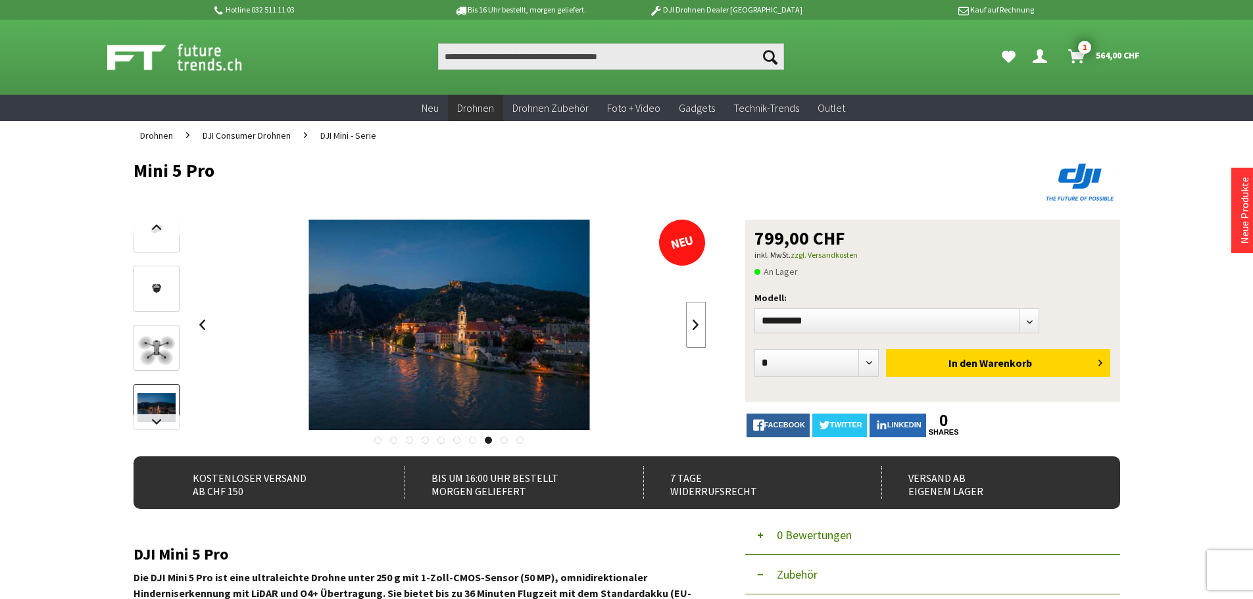
click at [700, 320] on link at bounding box center [696, 325] width 20 height 46
